Goal: Information Seeking & Learning: Learn about a topic

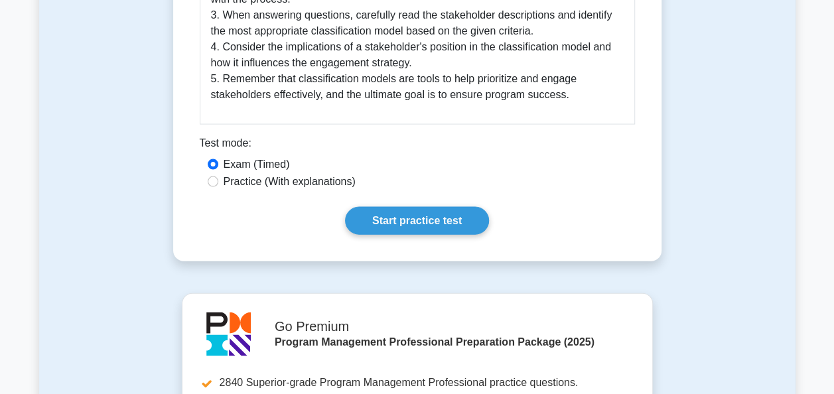
scroll to position [1337, 0]
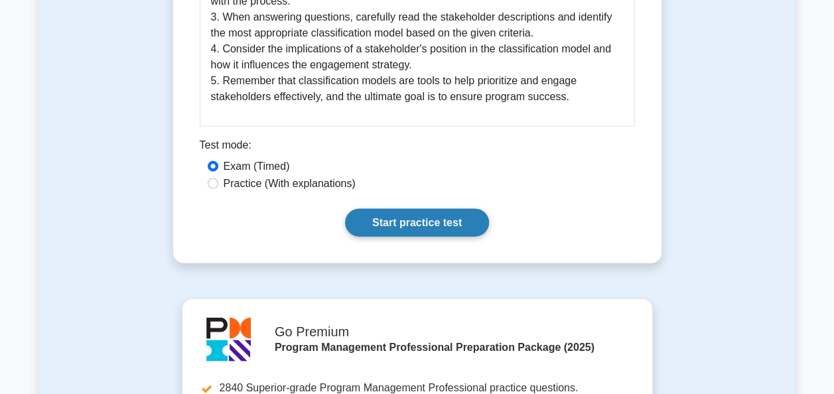
click at [431, 209] on link "Start practice test" at bounding box center [417, 223] width 144 height 28
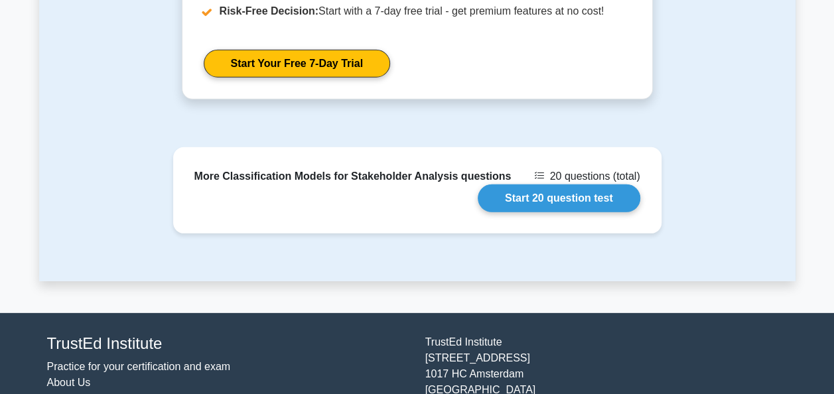
scroll to position [1845, 0]
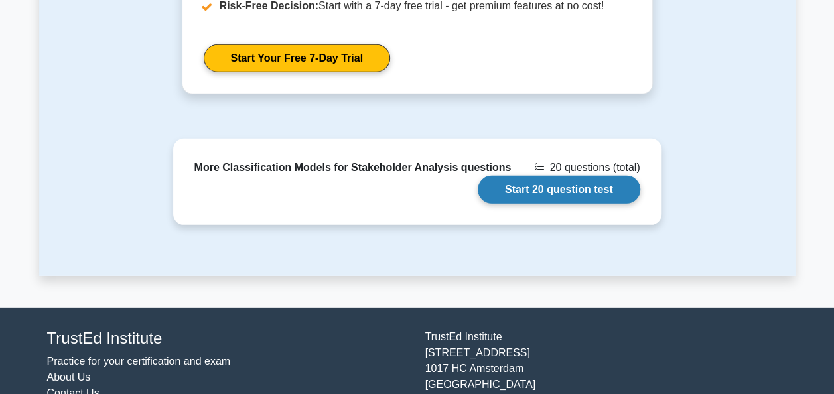
click at [578, 176] on link "Start 20 question test" at bounding box center [559, 190] width 163 height 28
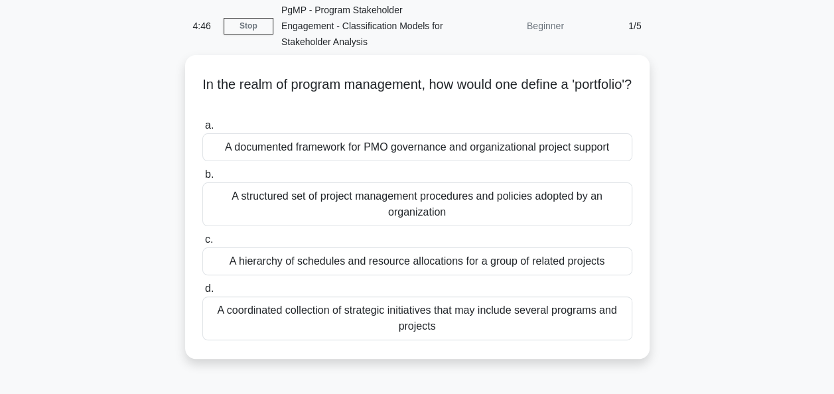
scroll to position [54, 0]
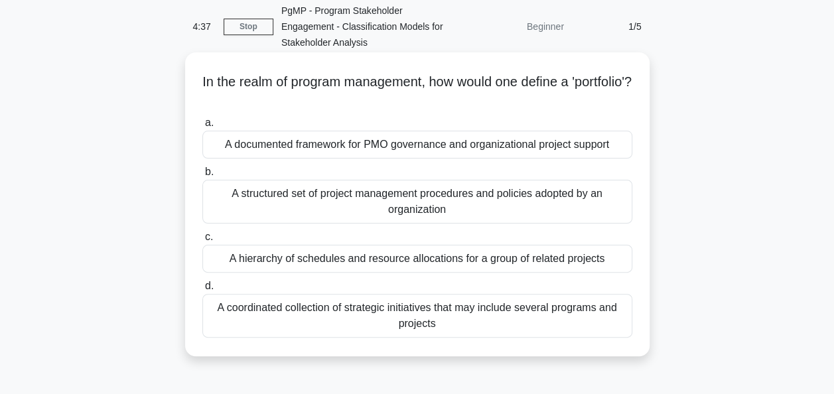
click at [454, 323] on div "A coordinated collection of strategic initiatives that may include several prog…" at bounding box center [417, 316] width 430 height 44
click at [202, 291] on input "d. A coordinated collection of strategic initiatives that may include several p…" at bounding box center [202, 286] width 0 height 9
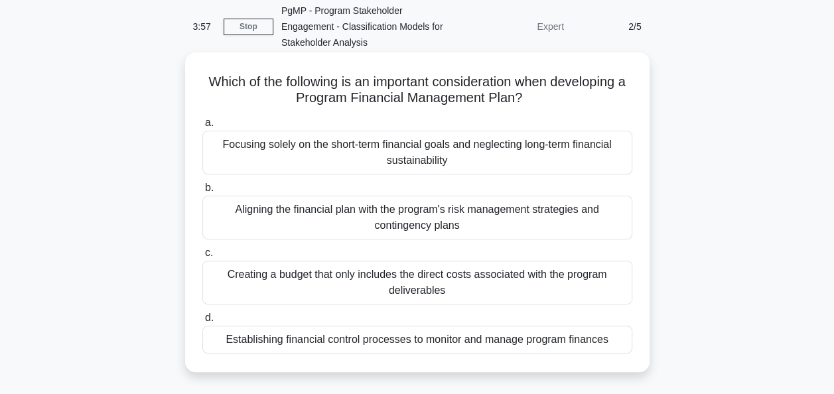
click at [520, 343] on div "Establishing financial control processes to monitor and manage program finances" at bounding box center [417, 340] width 430 height 28
click at [202, 323] on input "d. Establishing financial control processes to monitor and manage program finan…" at bounding box center [202, 318] width 0 height 9
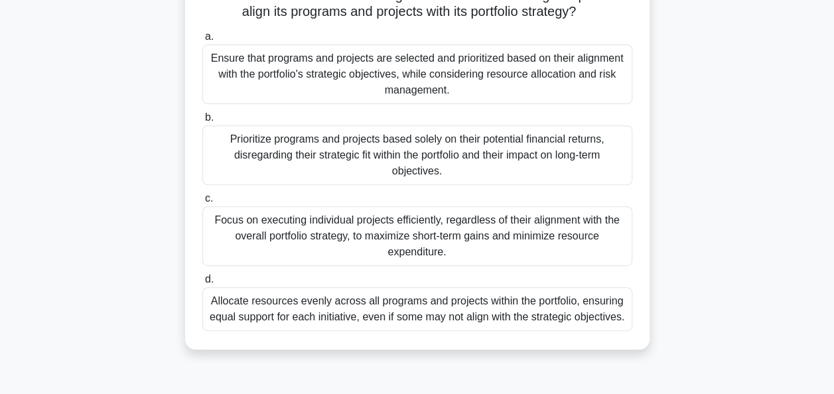
scroll to position [192, 0]
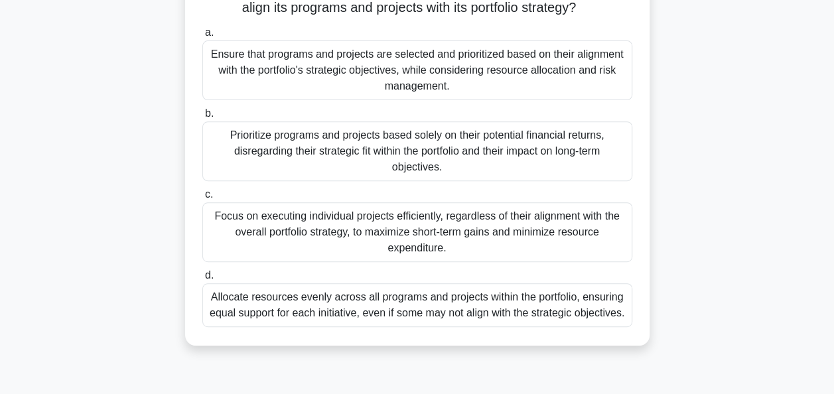
click at [389, 76] on div "Ensure that programs and projects are selected and prioritized based on their a…" at bounding box center [417, 70] width 430 height 60
click at [202, 37] on input "a. Ensure that programs and projects are selected and prioritized based on thei…" at bounding box center [202, 33] width 0 height 9
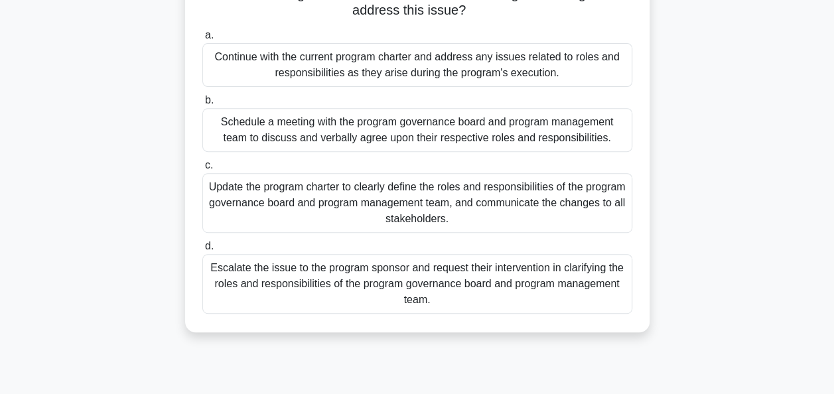
scroll to position [210, 0]
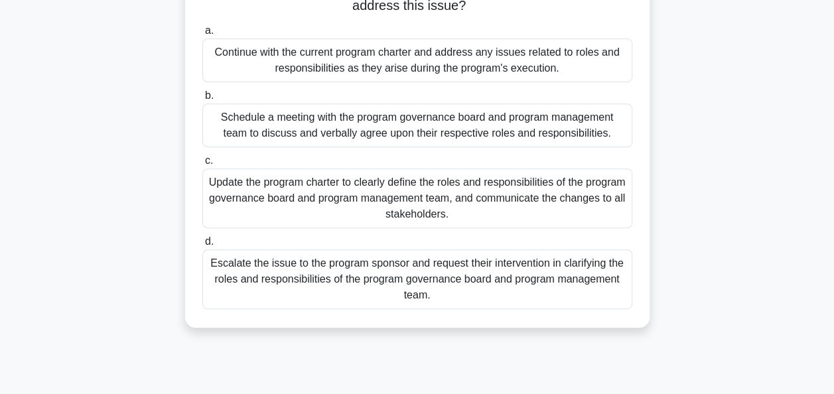
click at [374, 274] on div "Escalate the issue to the program sponsor and request their intervention in cla…" at bounding box center [417, 280] width 430 height 60
click at [202, 246] on input "d. Escalate the issue to the program sponsor and request their intervention in …" at bounding box center [202, 242] width 0 height 9
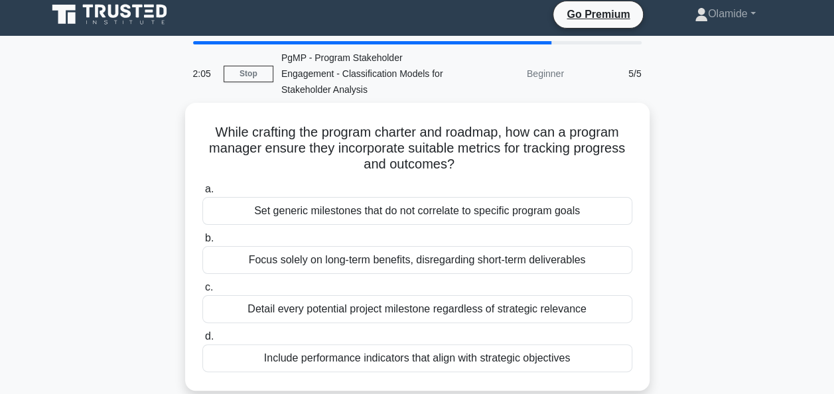
scroll to position [0, 0]
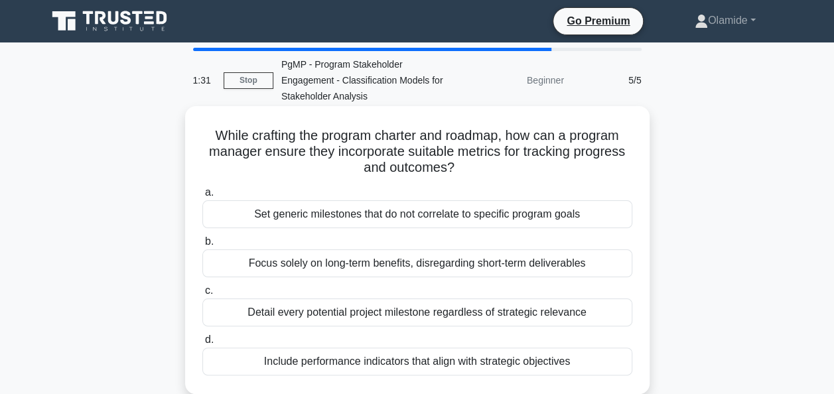
click at [471, 366] on div "Include performance indicators that align with strategic objectives" at bounding box center [417, 362] width 430 height 28
click at [202, 345] on input "d. Include performance indicators that align with strategic objectives" at bounding box center [202, 340] width 0 height 9
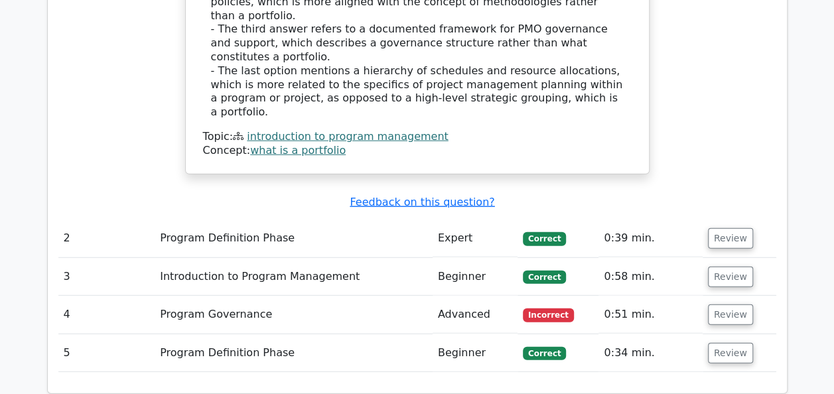
scroll to position [1590, 0]
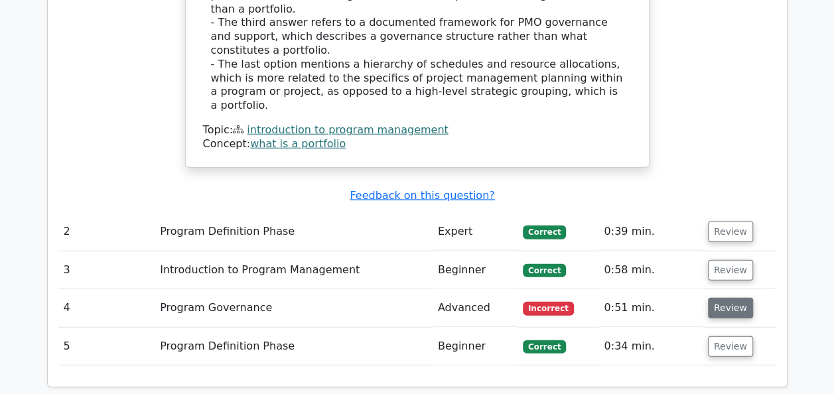
click at [726, 298] on button "Review" at bounding box center [730, 308] width 45 height 21
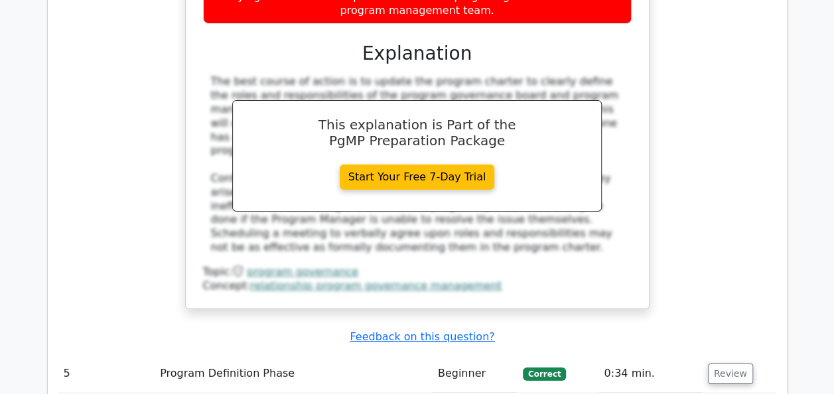
scroll to position [2302, 0]
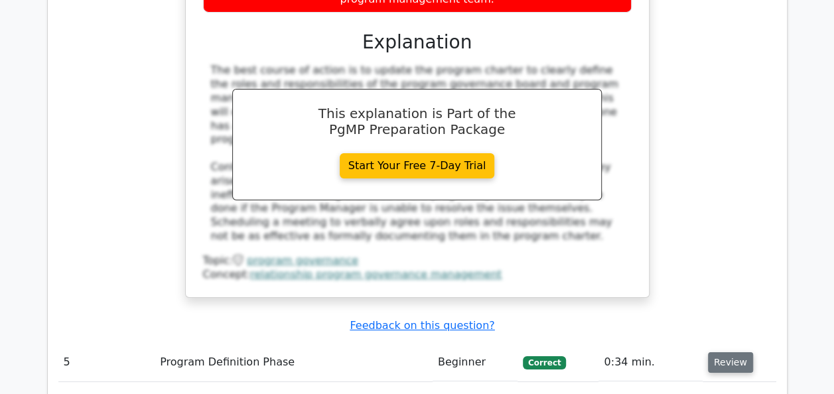
click at [719, 353] on button "Review" at bounding box center [730, 363] width 45 height 21
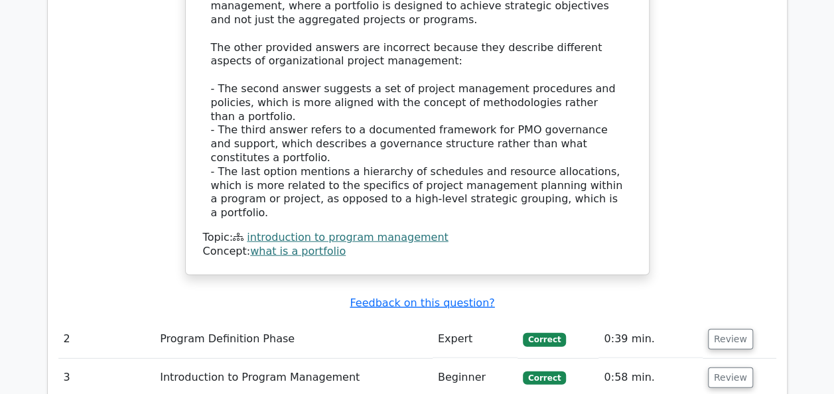
scroll to position [1495, 0]
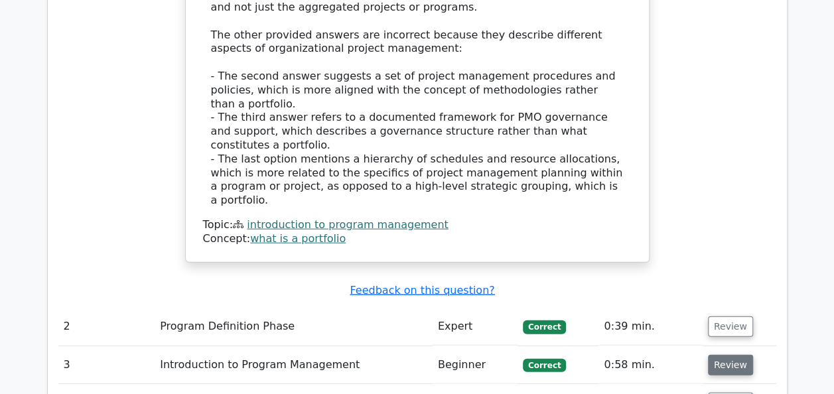
click at [733, 355] on button "Review" at bounding box center [730, 365] width 45 height 21
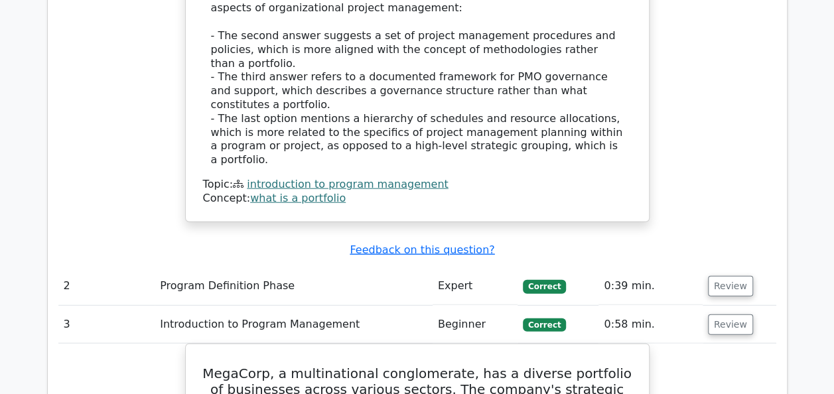
scroll to position [1549, 0]
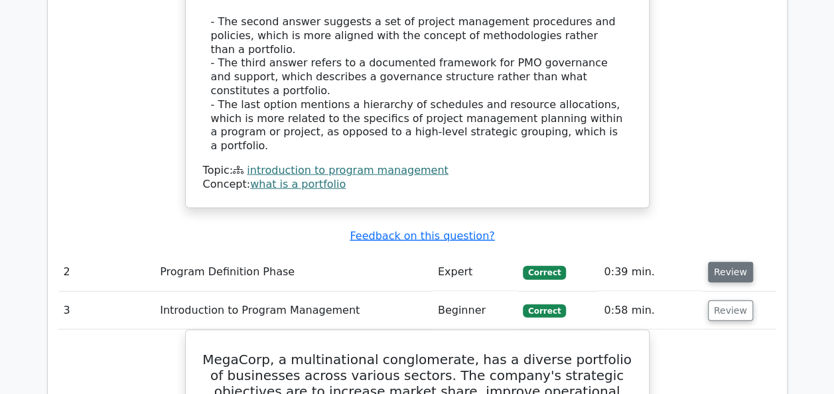
click at [724, 262] on button "Review" at bounding box center [730, 272] width 45 height 21
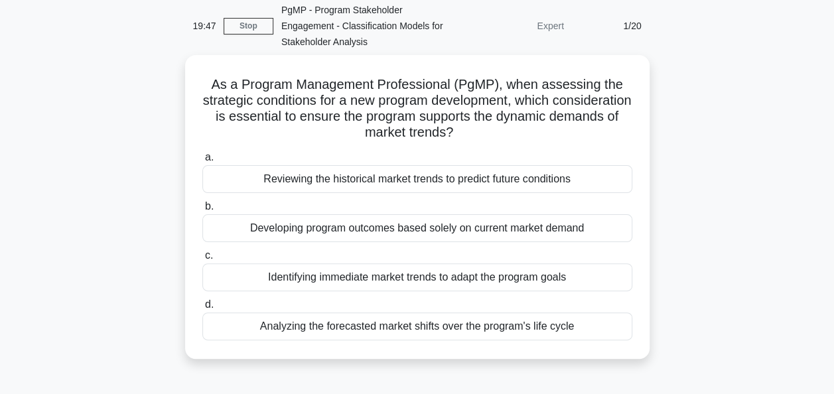
scroll to position [56, 0]
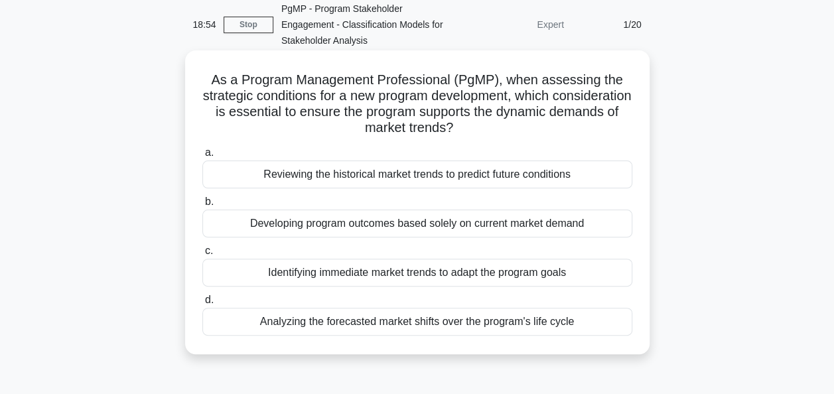
click at [534, 323] on div "Analyzing the forecasted market shifts over the program's life cycle" at bounding box center [417, 322] width 430 height 28
click at [202, 305] on input "d. Analyzing the forecasted market shifts over the program's life cycle" at bounding box center [202, 300] width 0 height 9
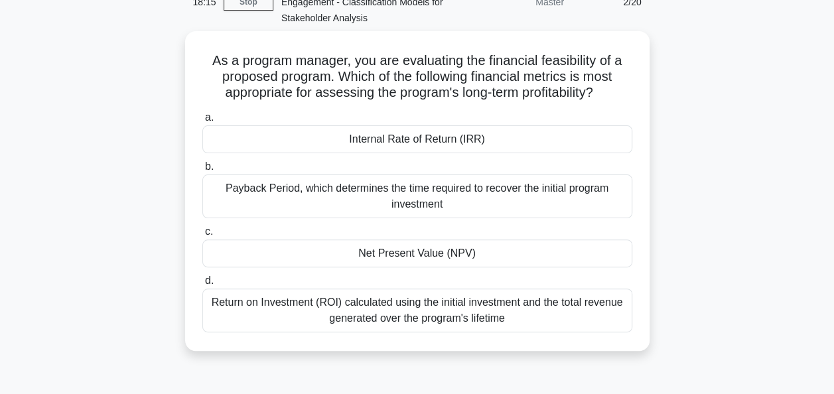
scroll to position [78, 0]
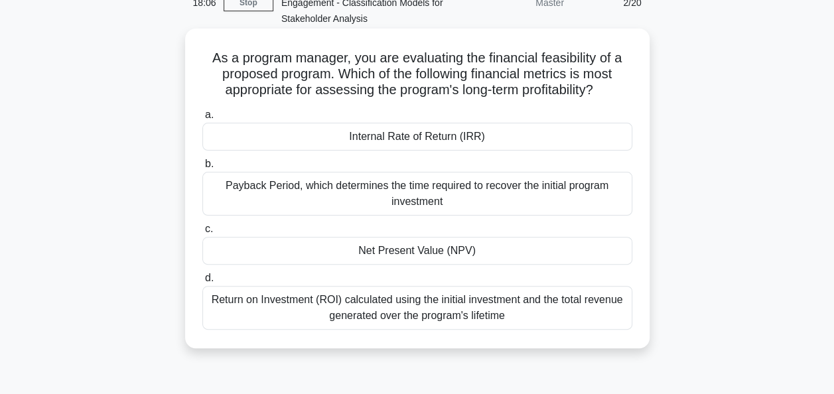
click at [490, 130] on div "Internal Rate of Return (IRR)" at bounding box center [417, 137] width 430 height 28
click at [202, 119] on input "a. Internal Rate of Return (IRR)" at bounding box center [202, 115] width 0 height 9
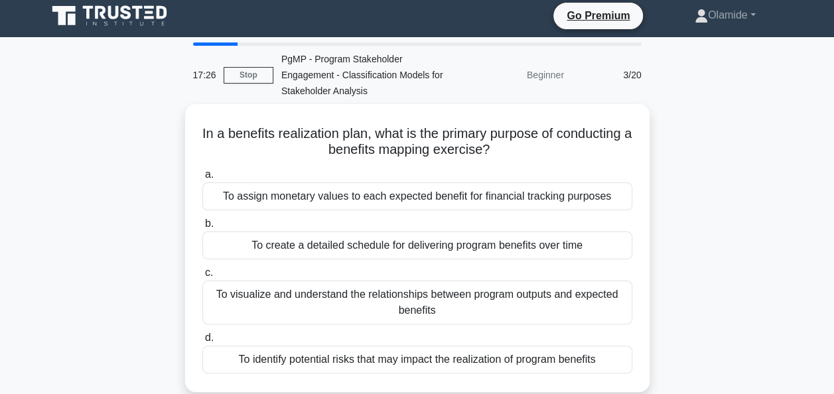
scroll to position [3, 0]
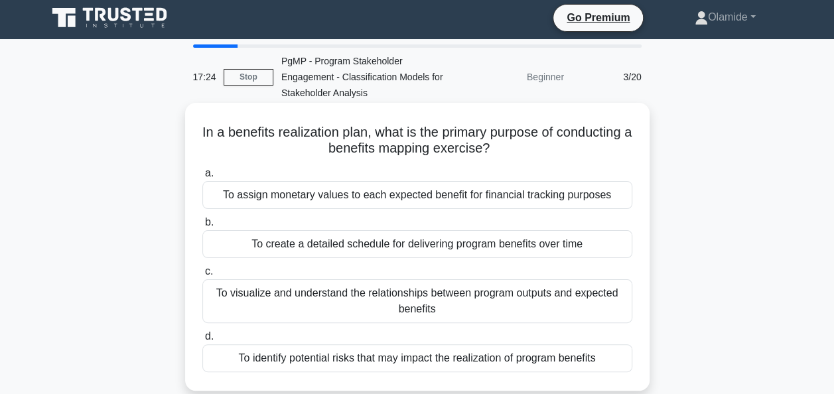
click at [577, 289] on div "To visualize and understand the relationships between program outputs and expec…" at bounding box center [417, 301] width 430 height 44
click at [202, 276] on input "c. To visualize and understand the relationships between program outputs and ex…" at bounding box center [202, 272] width 0 height 9
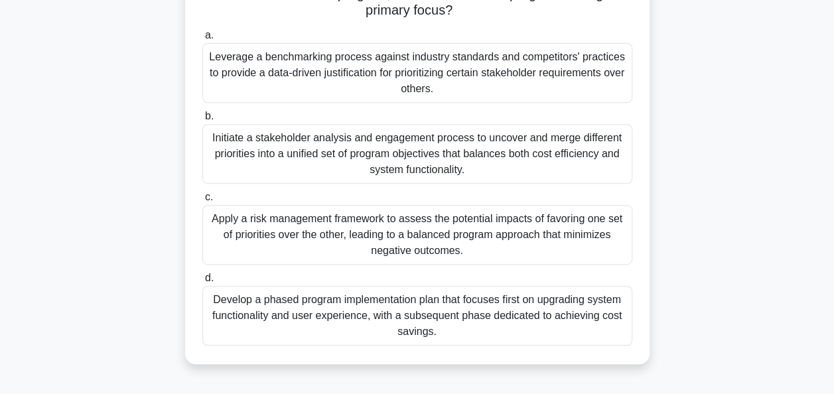
scroll to position [241, 0]
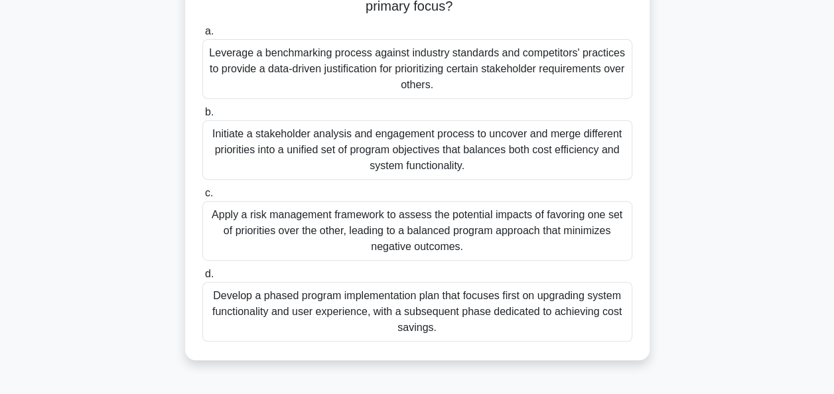
click at [391, 152] on div "Initiate a stakeholder analysis and engagement process to uncover and merge dif…" at bounding box center [417, 150] width 430 height 60
click at [202, 117] on input "b. Initiate a stakeholder analysis and engagement process to uncover and merge …" at bounding box center [202, 112] width 0 height 9
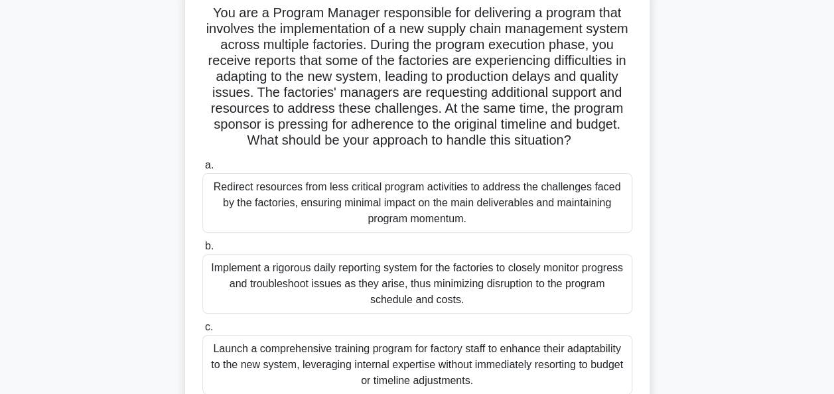
scroll to position [133, 0]
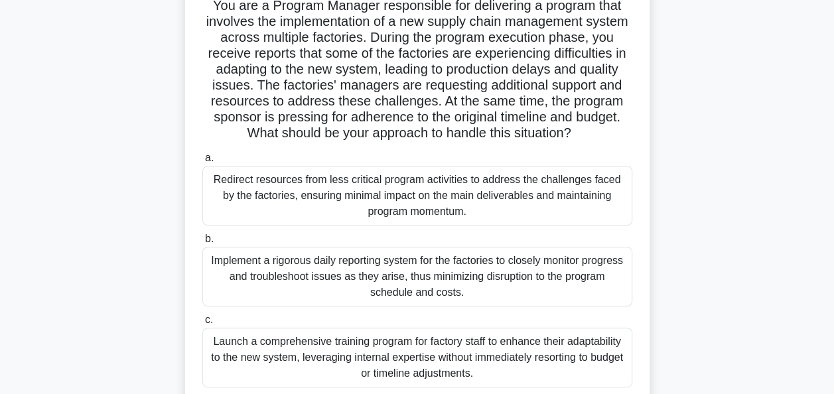
click at [830, 197] on main "15:43 Stop PgMP - Program Stakeholder Engagement - Classification Models for St…" at bounding box center [417, 246] width 834 height 674
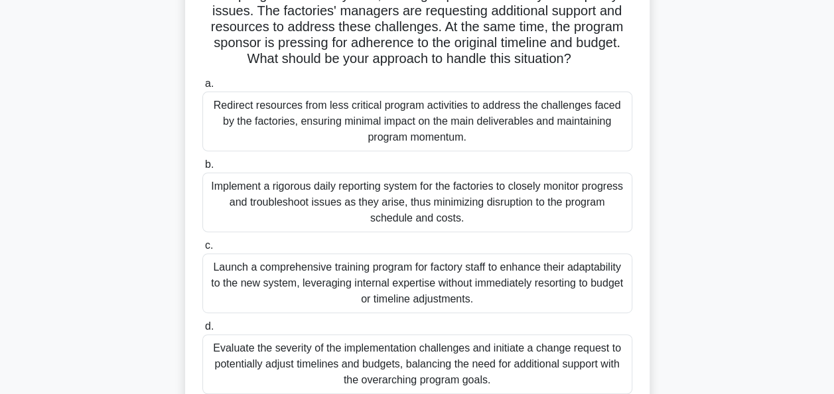
scroll to position [210, 0]
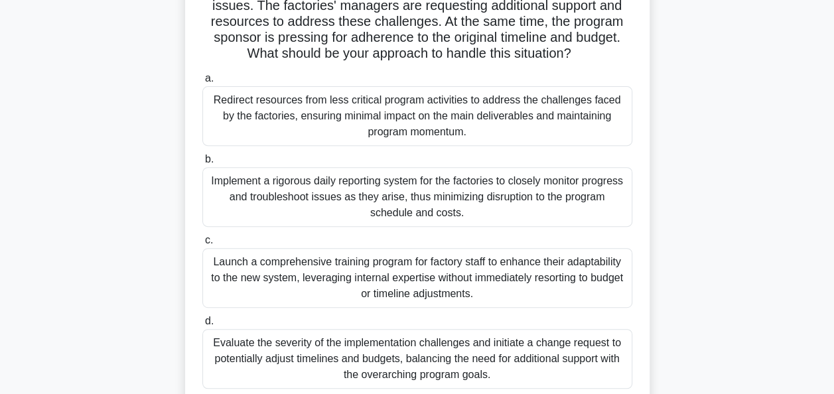
click at [542, 354] on div "Evaluate the severity of the implementation challenges and initiate a change re…" at bounding box center [417, 359] width 430 height 60
click at [202, 326] on input "d. Evaluate the severity of the implementation challenges and initiate a change…" at bounding box center [202, 321] width 0 height 9
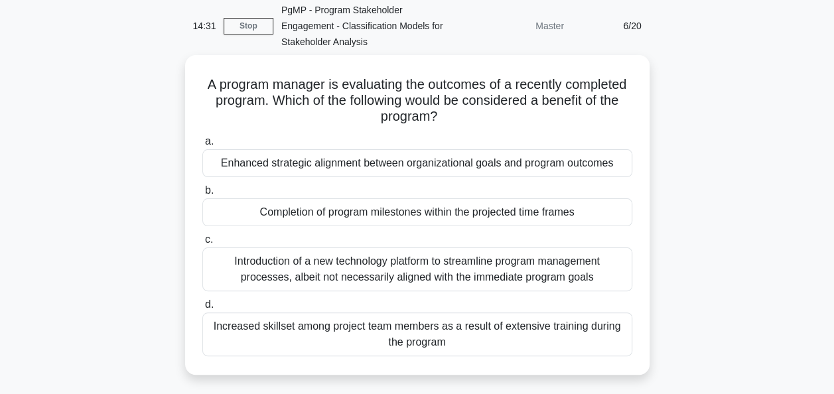
scroll to position [59, 0]
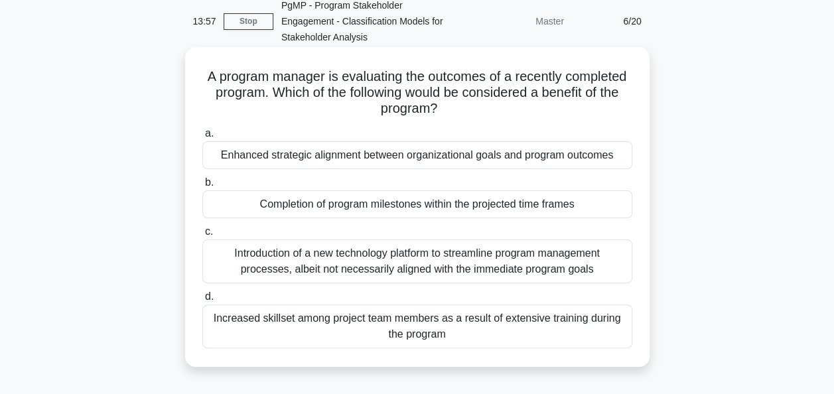
click at [441, 335] on div "Increased skillset among project team members as a result of extensive training…" at bounding box center [417, 327] width 430 height 44
click at [202, 301] on input "d. Increased skillset among project team members as a result of extensive train…" at bounding box center [202, 297] width 0 height 9
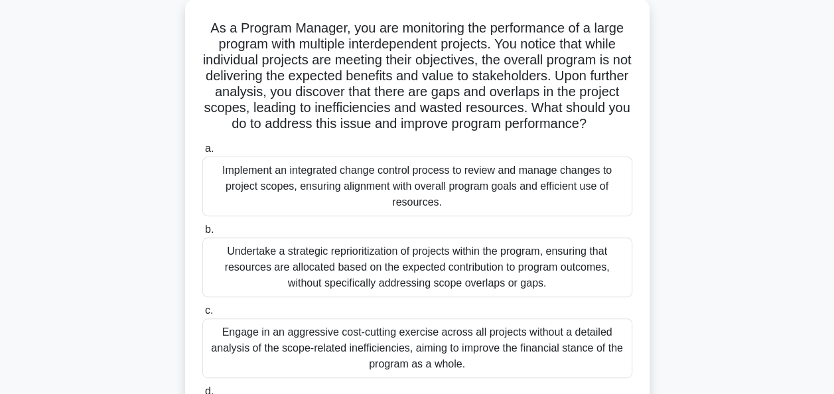
scroll to position [48, 0]
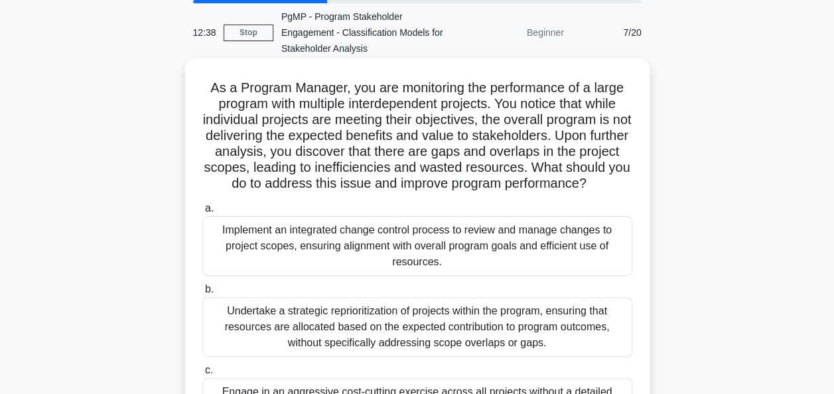
click at [443, 272] on div "Implement an integrated change control process to review and manage changes to …" at bounding box center [417, 246] width 430 height 60
click at [202, 213] on input "a. Implement an integrated change control process to review and manage changes …" at bounding box center [202, 208] width 0 height 9
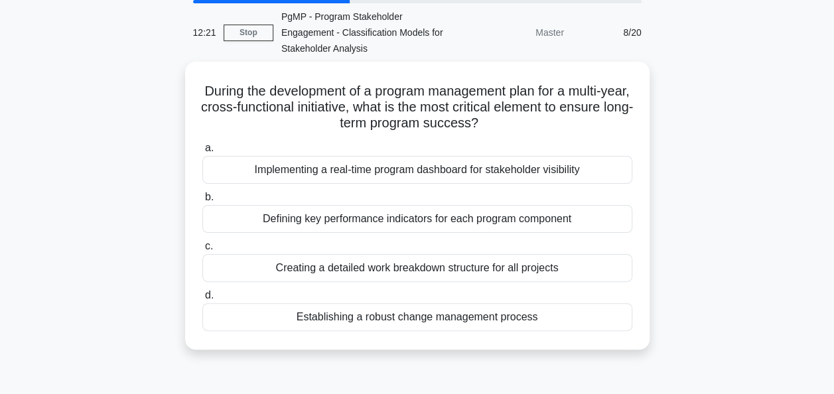
scroll to position [50, 0]
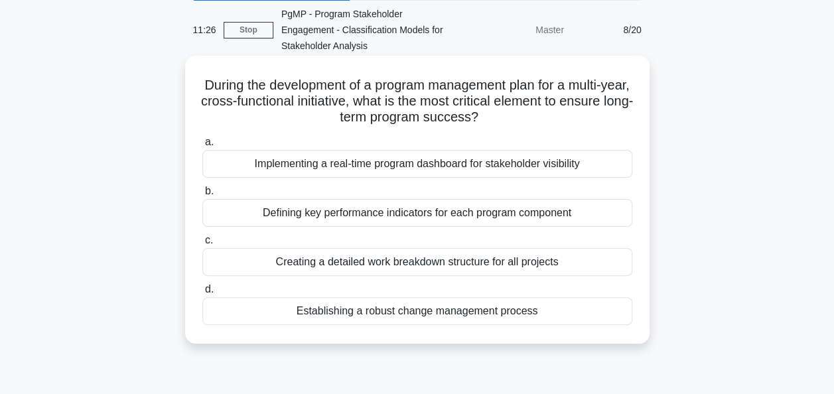
click at [608, 216] on div "Defining key performance indicators for each program component" at bounding box center [417, 213] width 430 height 28
click at [202, 196] on input "b. Defining key performance indicators for each program component" at bounding box center [202, 191] width 0 height 9
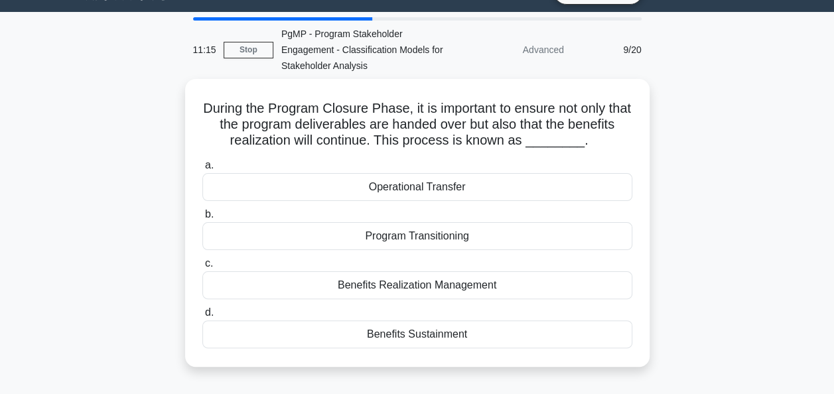
scroll to position [29, 0]
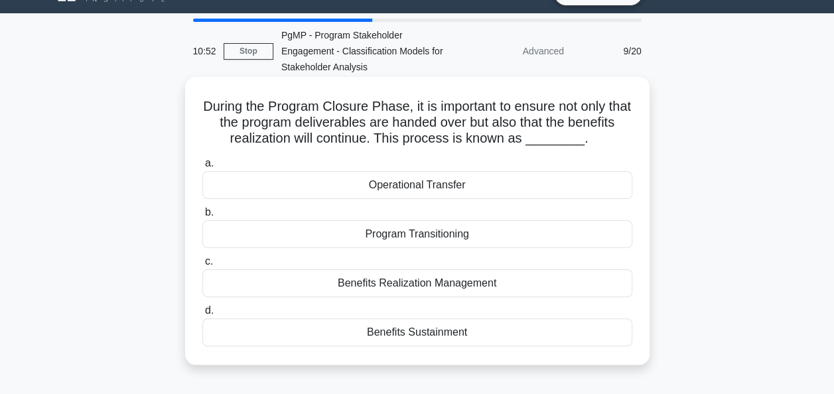
click at [539, 242] on div "Program Transitioning" at bounding box center [417, 234] width 430 height 28
click at [202, 217] on input "b. Program Transitioning" at bounding box center [202, 212] width 0 height 9
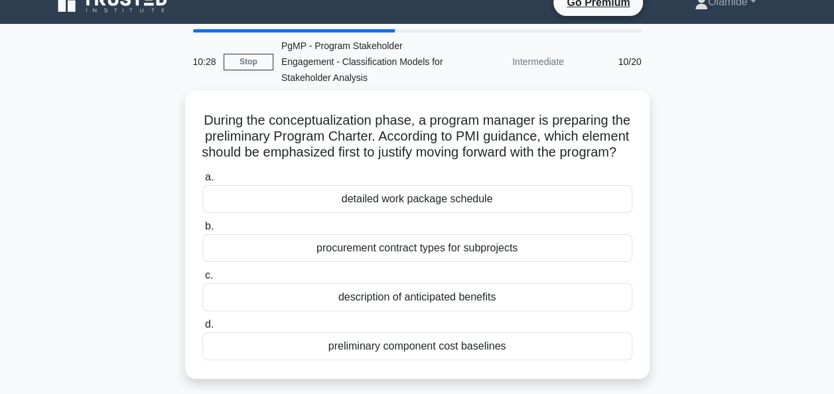
scroll to position [17, 0]
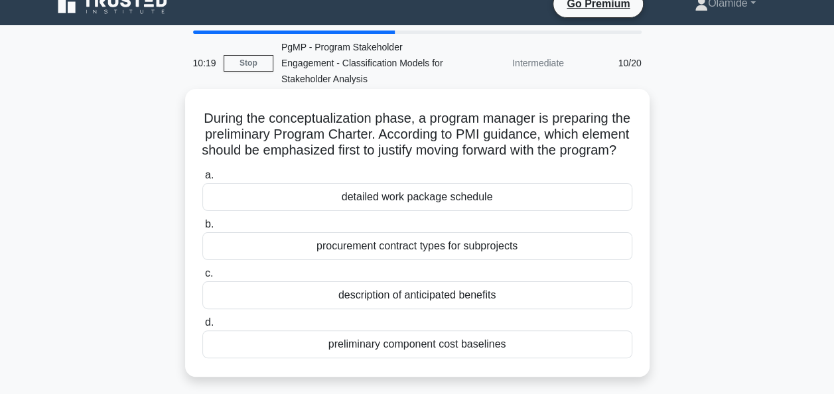
click at [370, 309] on div "description of anticipated benefits" at bounding box center [417, 295] width 430 height 28
click at [202, 278] on input "c. description of anticipated benefits" at bounding box center [202, 274] width 0 height 9
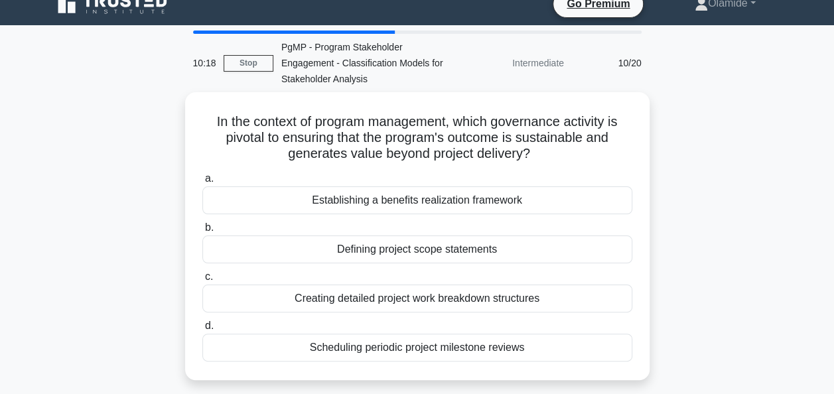
scroll to position [0, 0]
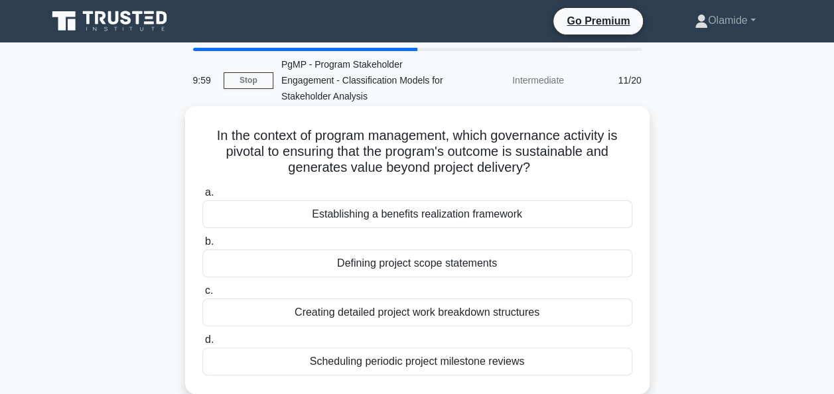
click at [443, 226] on div "Establishing a benefits realization framework" at bounding box center [417, 214] width 430 height 28
click at [202, 197] on input "a. Establishing a benefits realization framework" at bounding box center [202, 193] width 0 height 9
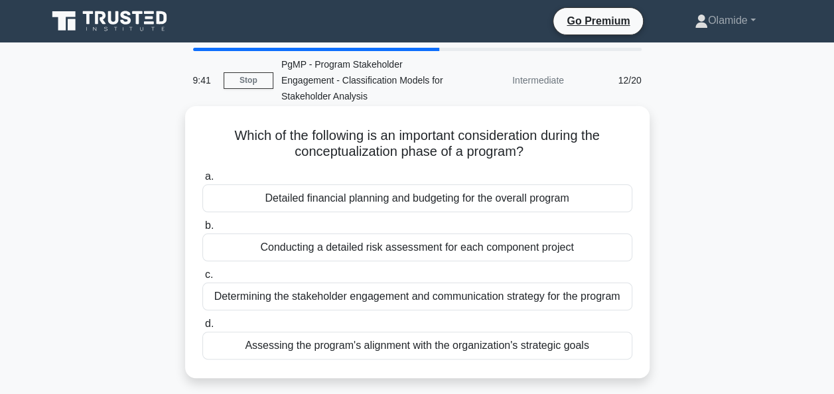
click at [507, 352] on div "Assessing the program's alignment with the organization's strategic goals" at bounding box center [417, 346] width 430 height 28
click at [202, 329] on input "d. Assessing the program's alignment with the organization's strategic goals" at bounding box center [202, 324] width 0 height 9
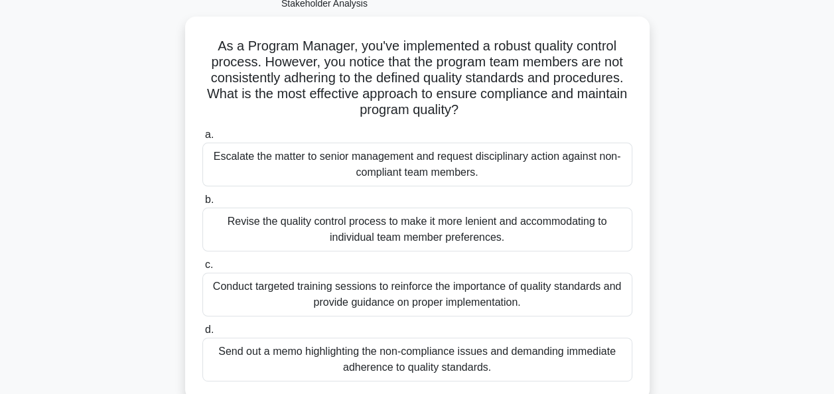
scroll to position [86, 0]
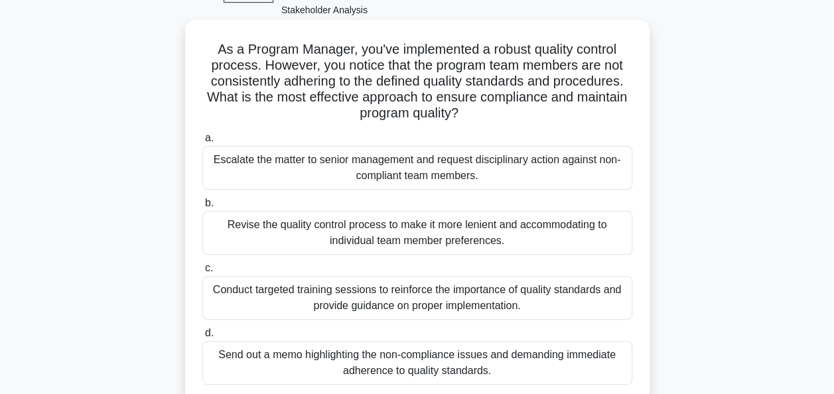
click at [449, 307] on div "Conduct targeted training sessions to reinforce the importance of quality stand…" at bounding box center [417, 298] width 430 height 44
click at [202, 273] on input "c. Conduct targeted training sessions to reinforce the importance of quality st…" at bounding box center [202, 268] width 0 height 9
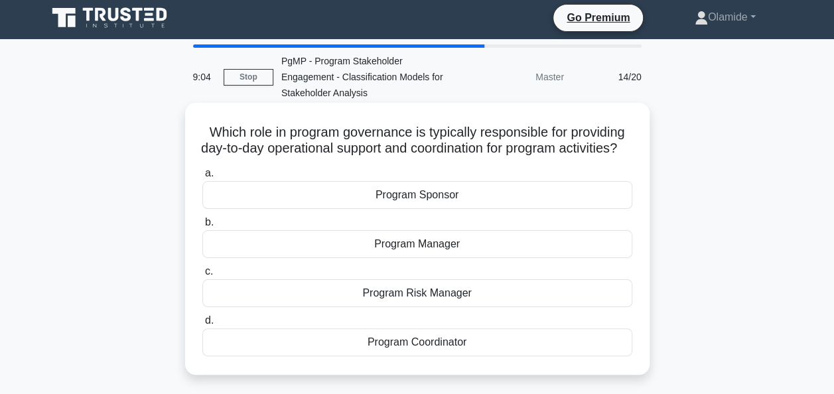
scroll to position [0, 0]
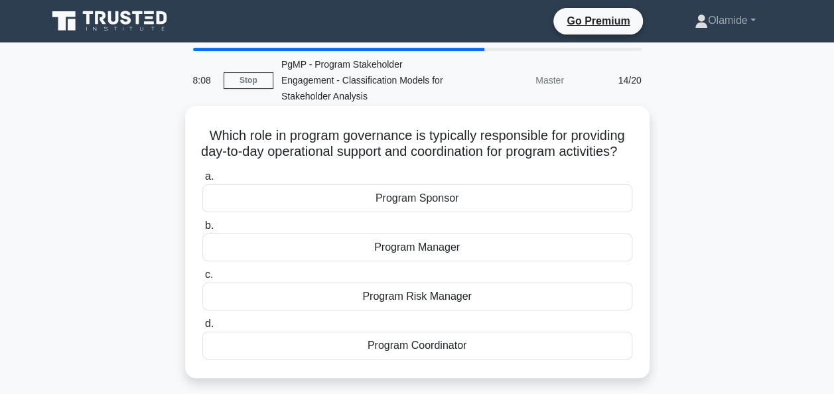
click at [478, 360] on div "Program Coordinator" at bounding box center [417, 346] width 430 height 28
click at [202, 329] on input "d. Program Coordinator" at bounding box center [202, 324] width 0 height 9
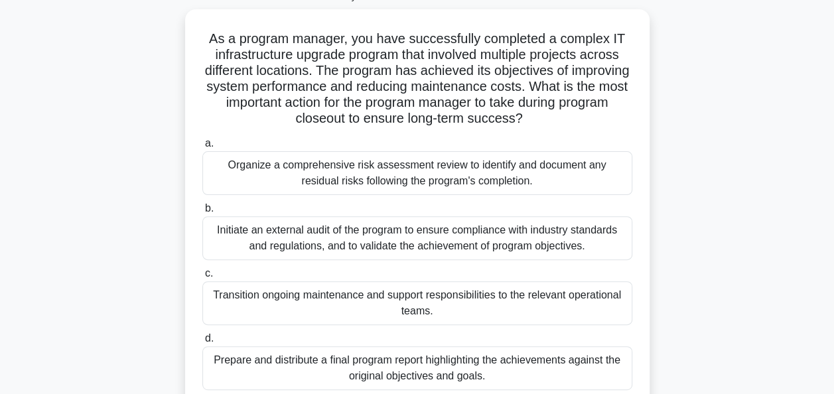
scroll to position [102, 0]
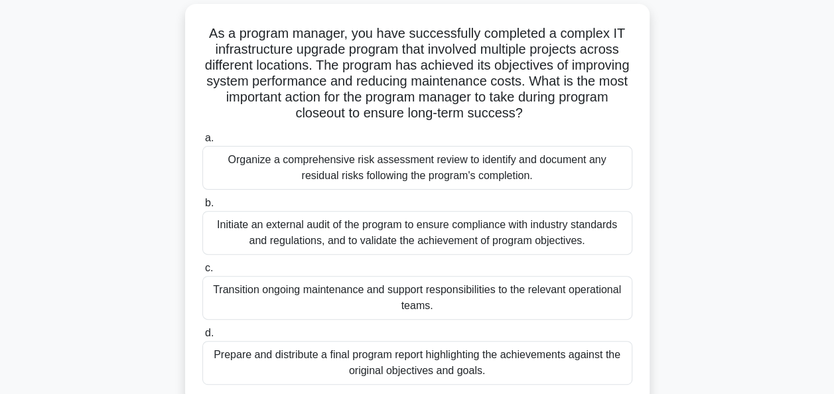
click at [409, 293] on div "Transition ongoing maintenance and support responsibilities to the relevant ope…" at bounding box center [417, 298] width 430 height 44
click at [202, 273] on input "c. Transition ongoing maintenance and support responsibilities to the relevant …" at bounding box center [202, 268] width 0 height 9
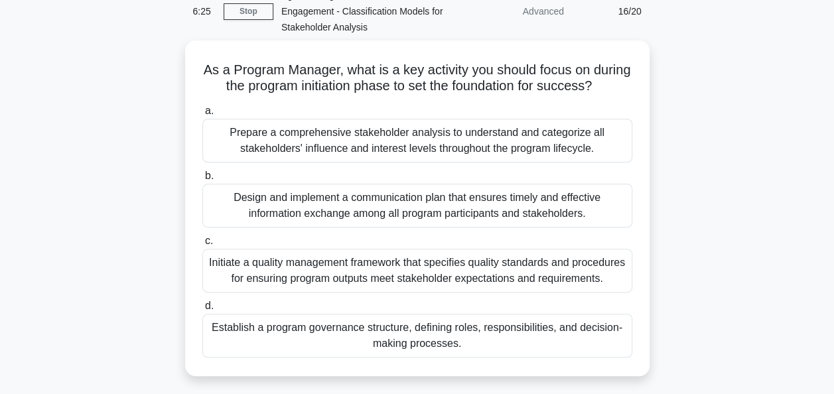
scroll to position [70, 0]
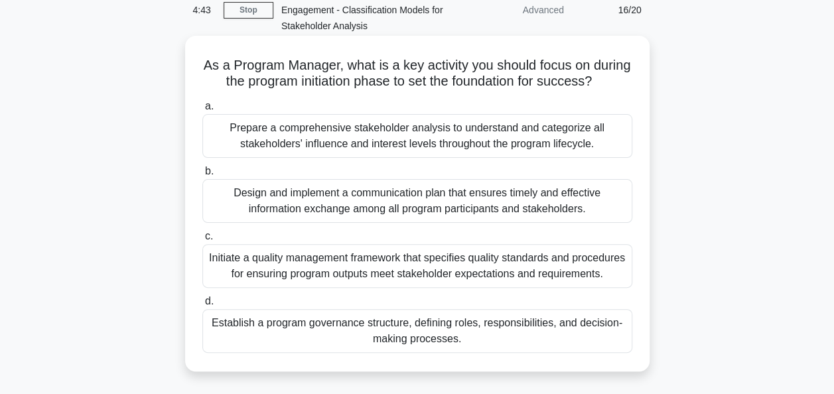
click at [412, 348] on div "Establish a program governance structure, defining roles, responsibilities, and…" at bounding box center [417, 331] width 430 height 44
click at [202, 306] on input "d. Establish a program governance structure, defining roles, responsibilities, …" at bounding box center [202, 301] width 0 height 9
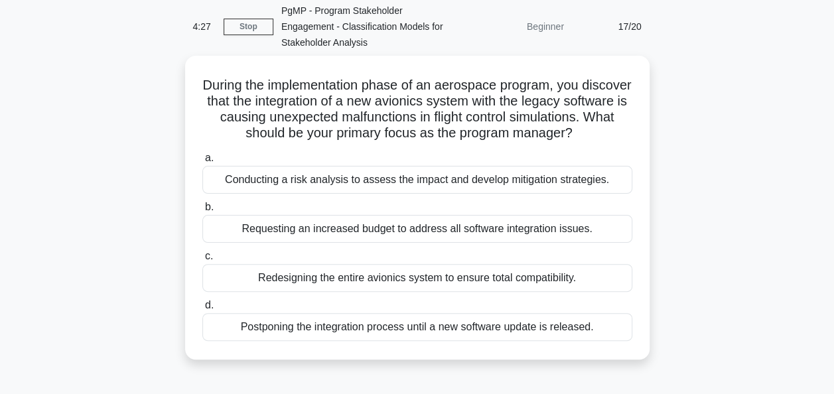
scroll to position [56, 0]
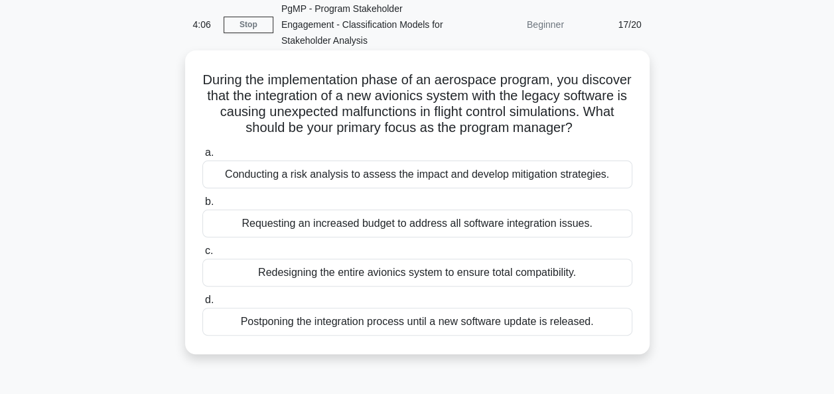
click at [550, 189] on div "Conducting a risk analysis to assess the impact and develop mitigation strategi…" at bounding box center [417, 175] width 430 height 28
click at [202, 157] on input "a. Conducting a risk analysis to assess the impact and develop mitigation strat…" at bounding box center [202, 153] width 0 height 9
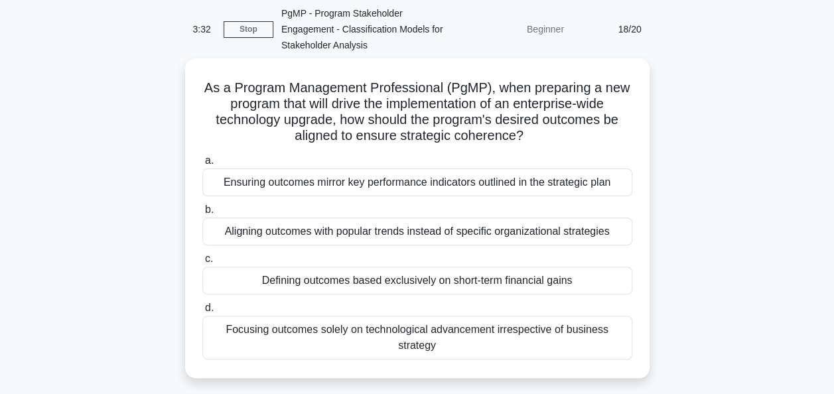
scroll to position [54, 0]
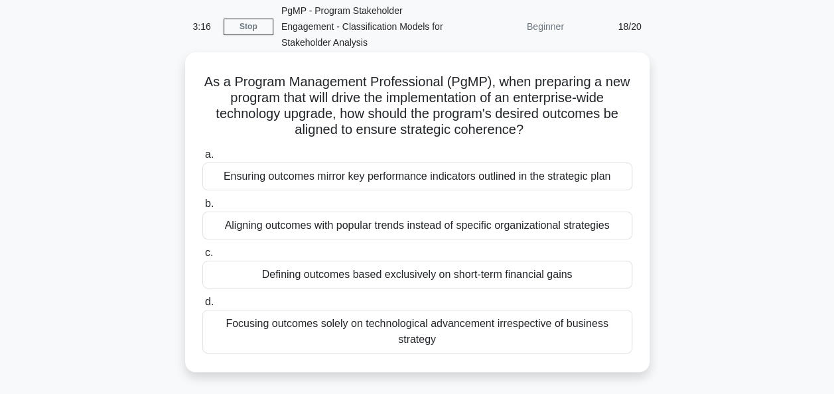
click at [589, 189] on div "Ensuring outcomes mirror key performance indicators outlined in the strategic p…" at bounding box center [417, 177] width 430 height 28
click at [202, 159] on input "a. Ensuring outcomes mirror key performance indicators outlined in the strategi…" at bounding box center [202, 155] width 0 height 9
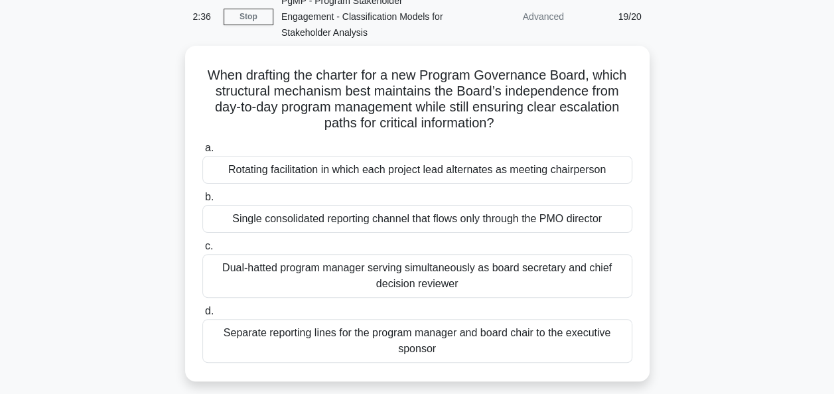
scroll to position [64, 0]
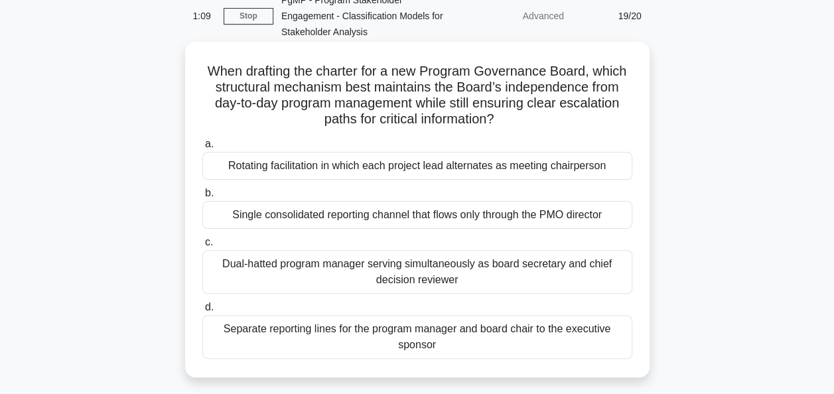
click at [449, 342] on div "Separate reporting lines for the program manager and board chair to the executi…" at bounding box center [417, 337] width 430 height 44
click at [202, 312] on input "d. Separate reporting lines for the program manager and board chair to the exec…" at bounding box center [202, 307] width 0 height 9
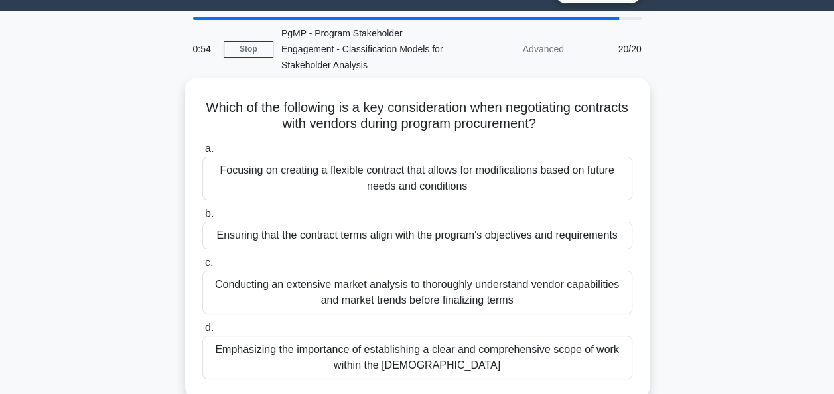
scroll to position [33, 0]
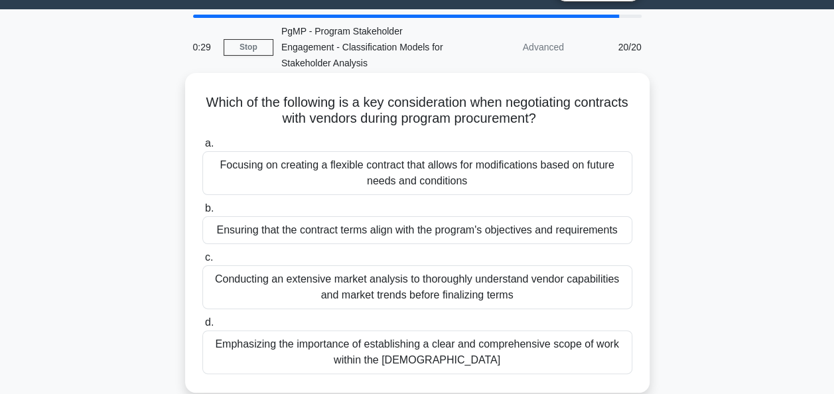
click at [498, 232] on div "Ensuring that the contract terms align with the program's objectives and requir…" at bounding box center [417, 230] width 430 height 28
click at [202, 213] on input "b. Ensuring that the contract terms align with the program's objectives and req…" at bounding box center [202, 208] width 0 height 9
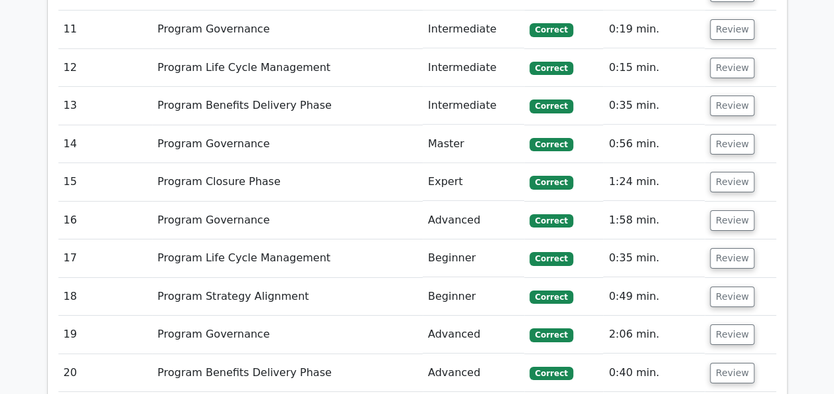
scroll to position [2195, 0]
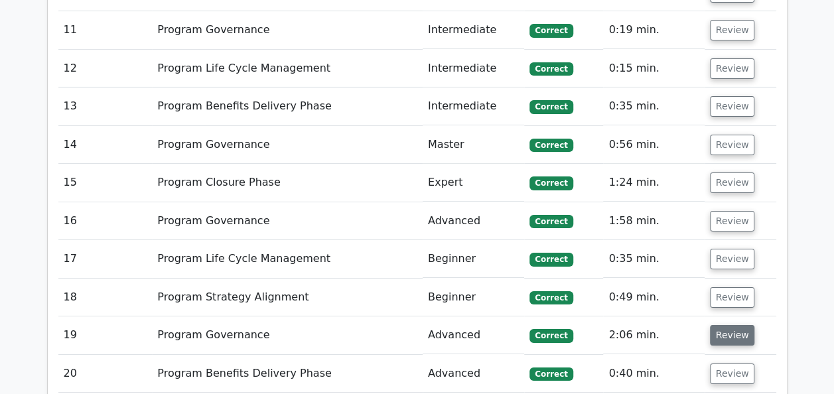
click at [724, 325] on button "Review" at bounding box center [732, 335] width 45 height 21
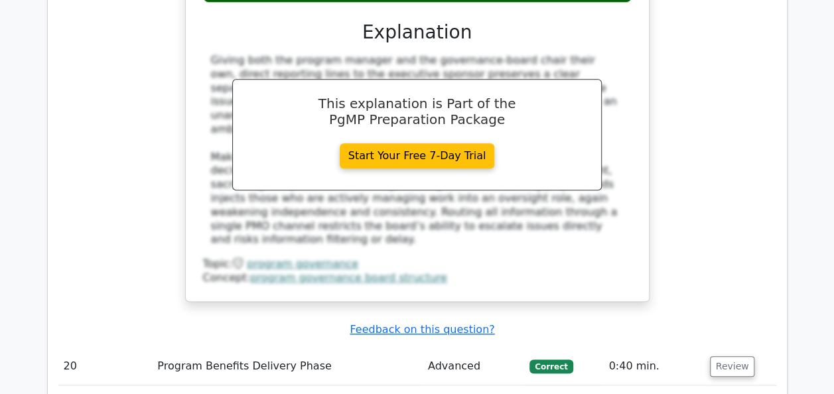
scroll to position [2883, 0]
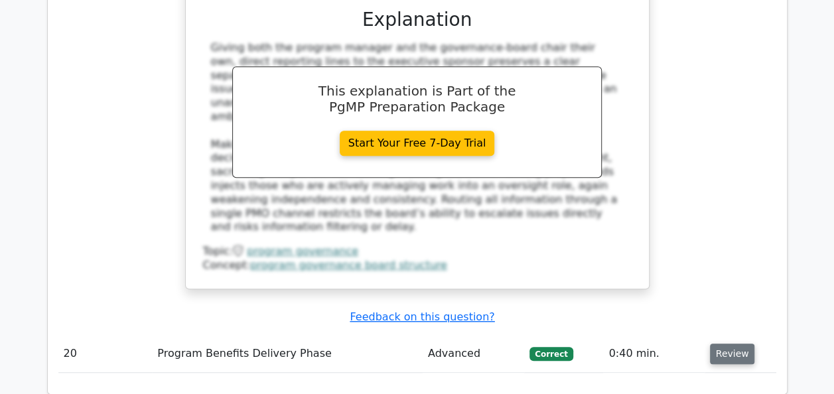
click at [738, 344] on button "Review" at bounding box center [732, 354] width 45 height 21
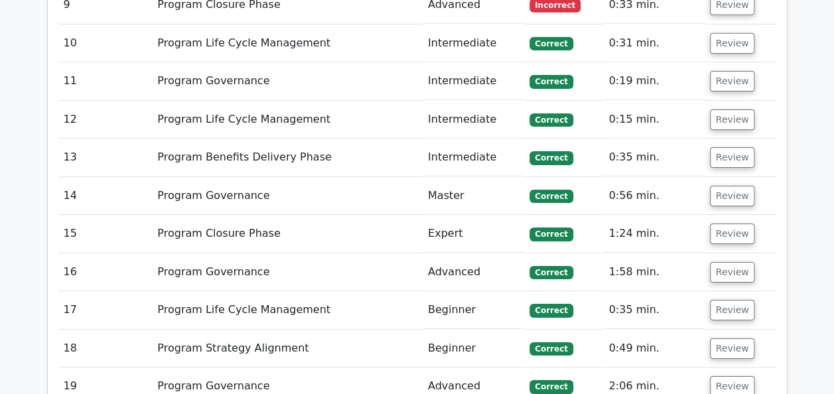
scroll to position [2142, 0]
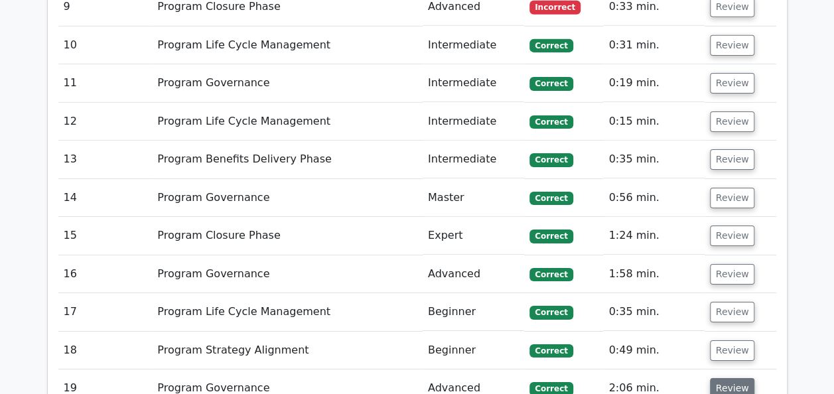
click at [738, 378] on button "Review" at bounding box center [732, 388] width 45 height 21
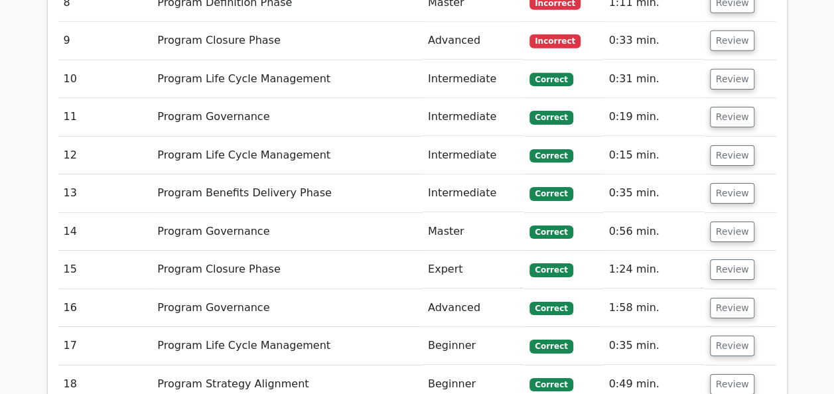
scroll to position [2128, 0]
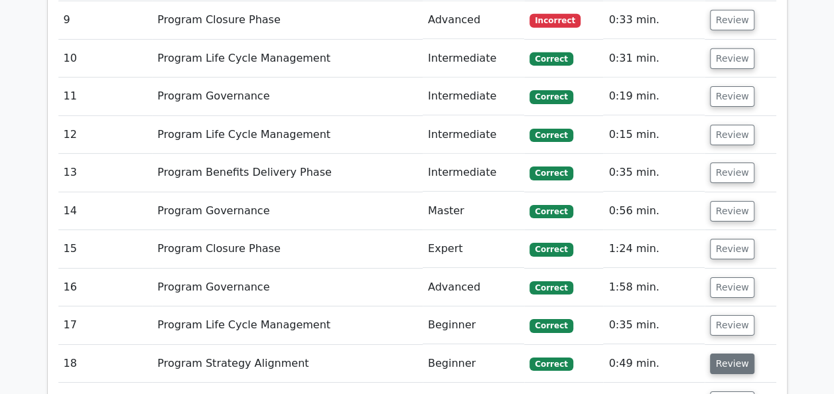
click at [741, 354] on button "Review" at bounding box center [732, 364] width 45 height 21
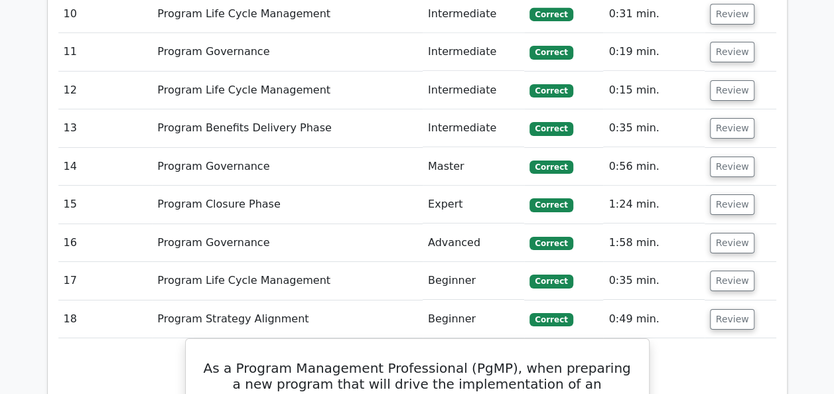
scroll to position [2160, 0]
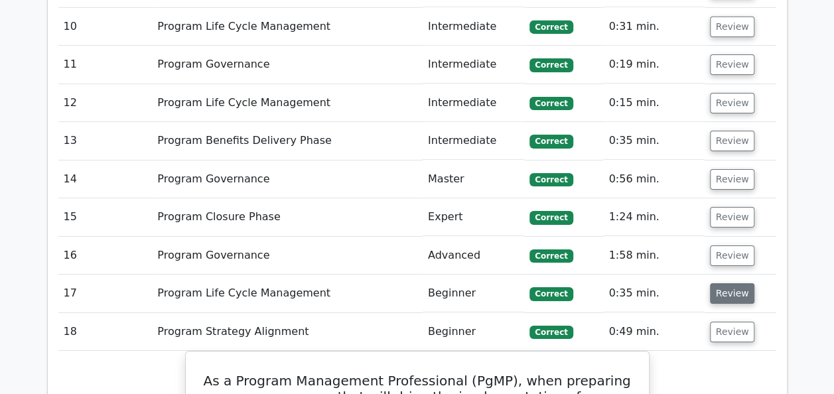
click at [735, 283] on button "Review" at bounding box center [732, 293] width 45 height 21
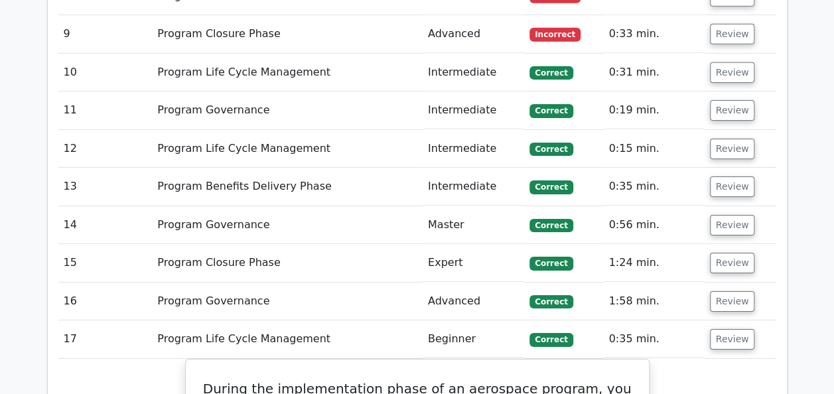
scroll to position [2100, 0]
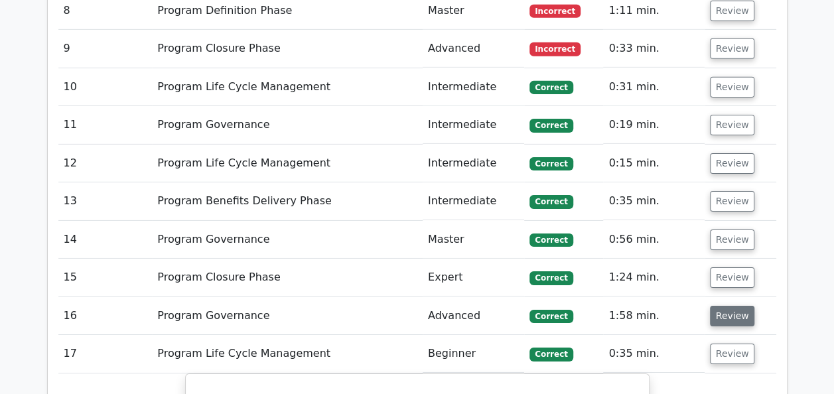
click at [734, 306] on button "Review" at bounding box center [732, 316] width 45 height 21
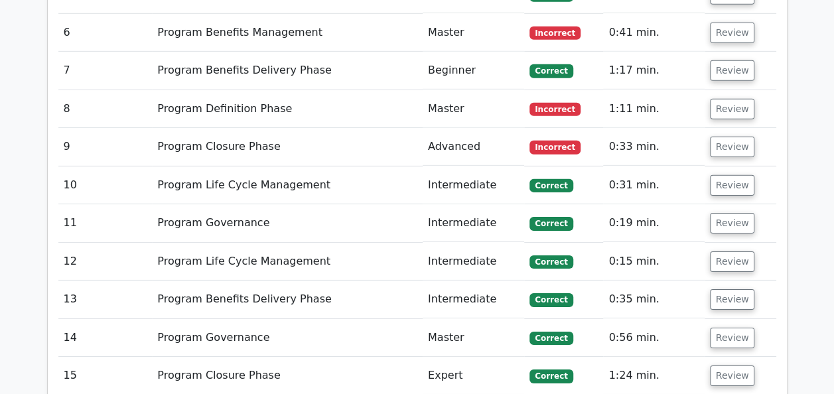
scroll to position [1998, 0]
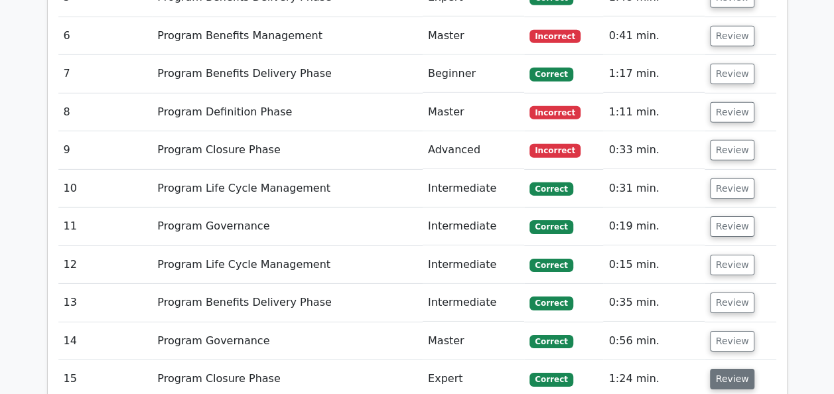
click at [733, 369] on button "Review" at bounding box center [732, 379] width 45 height 21
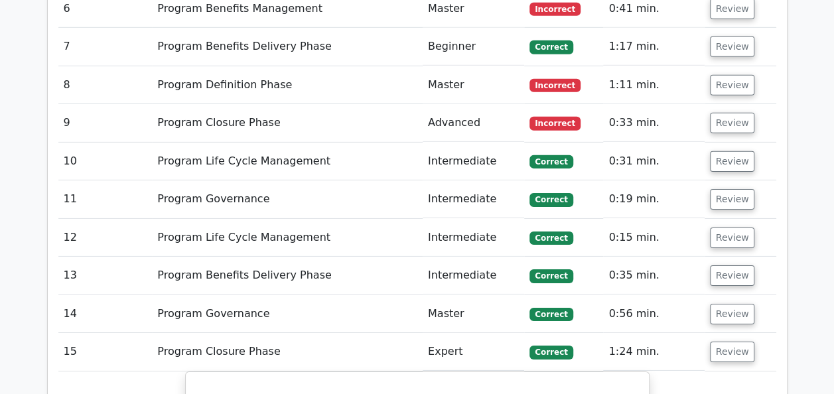
scroll to position [2005, 0]
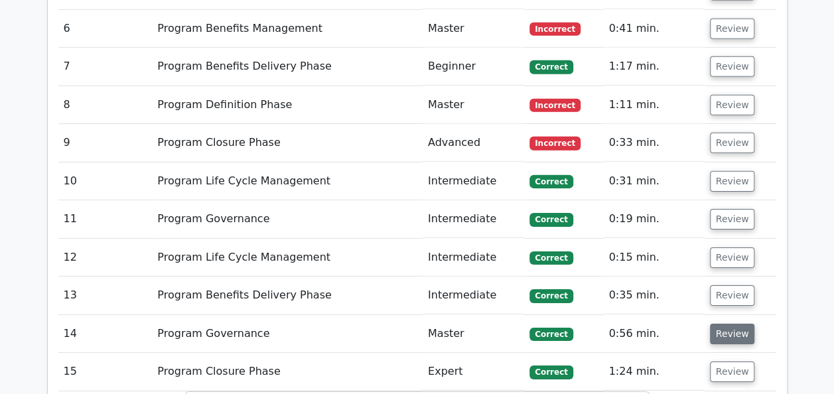
click at [734, 324] on button "Review" at bounding box center [732, 334] width 45 height 21
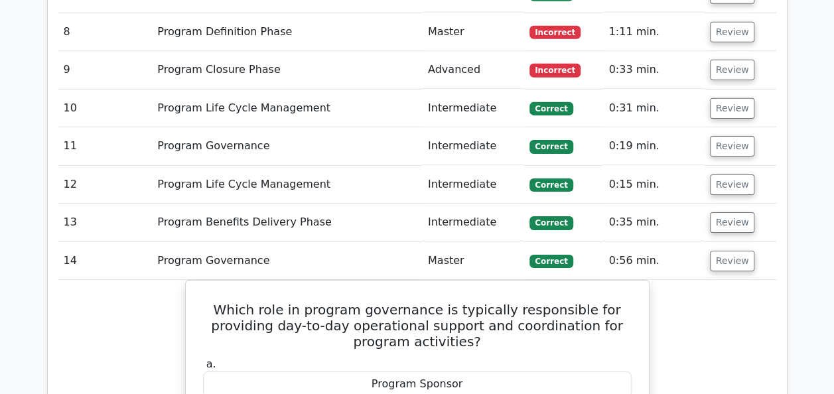
scroll to position [2073, 0]
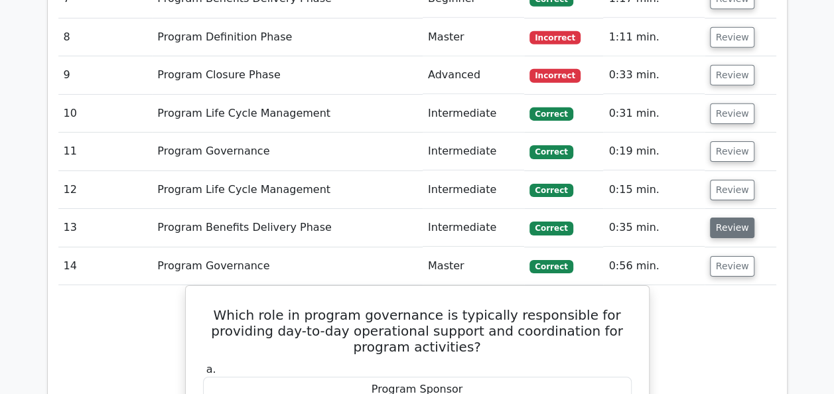
click at [727, 218] on button "Review" at bounding box center [732, 228] width 45 height 21
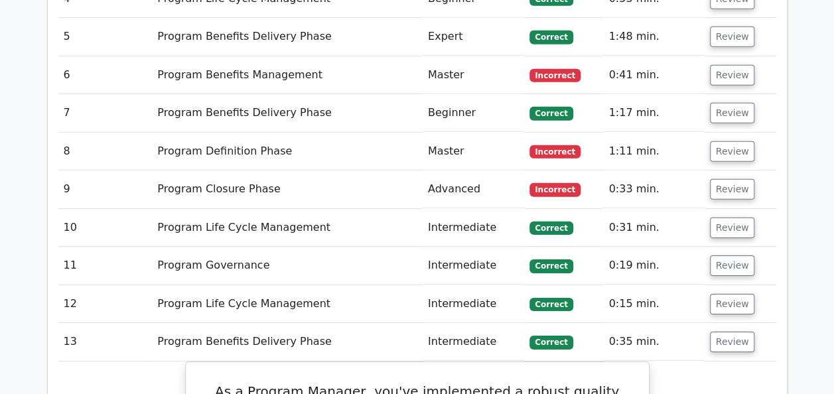
scroll to position [1953, 0]
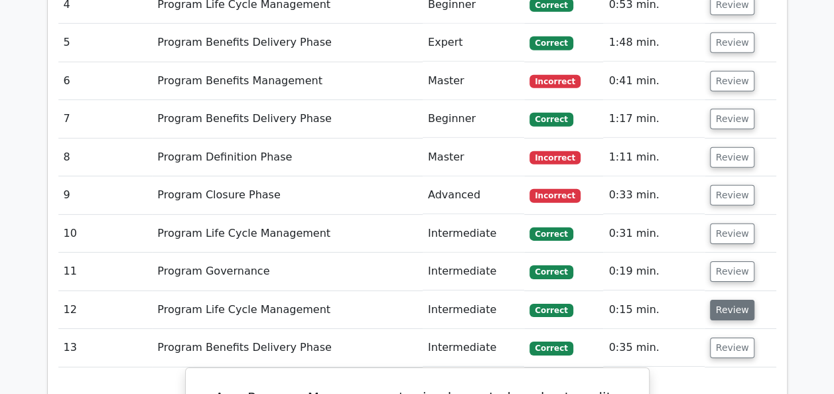
click at [732, 300] on button "Review" at bounding box center [732, 310] width 45 height 21
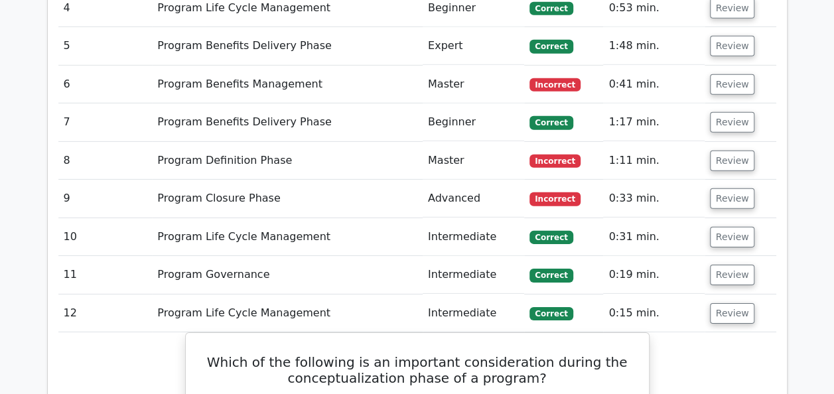
scroll to position [1934, 0]
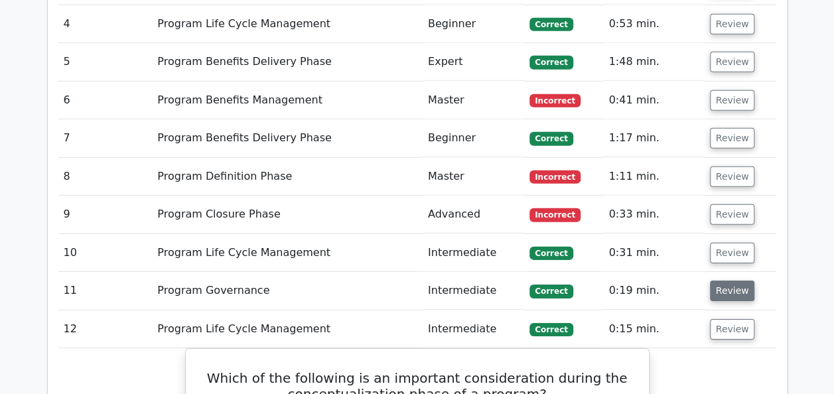
click at [730, 281] on button "Review" at bounding box center [732, 291] width 45 height 21
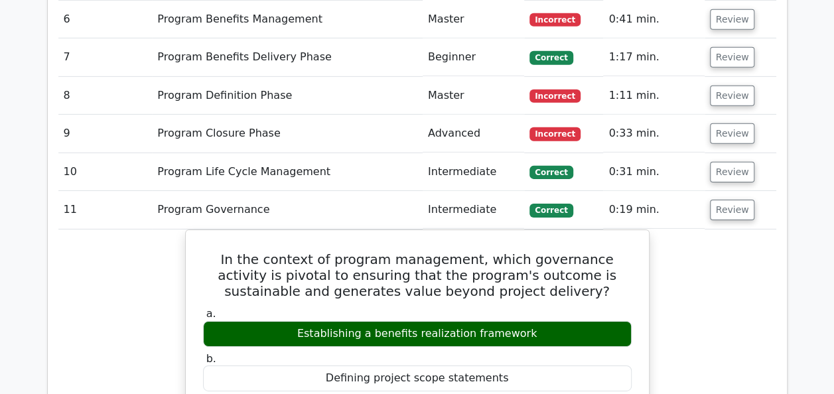
scroll to position [2029, 0]
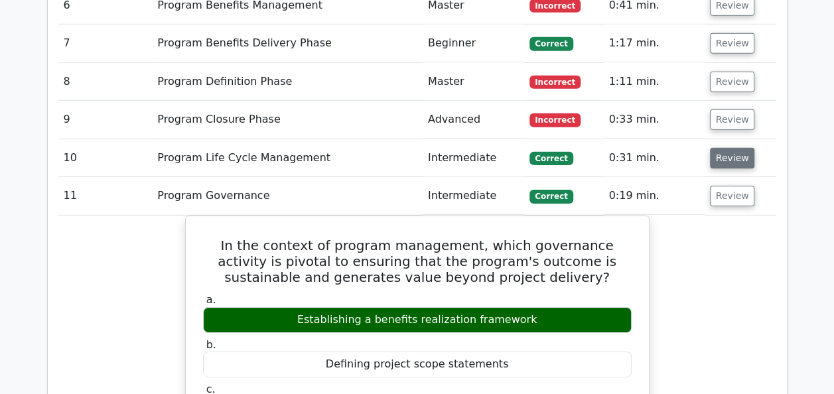
click at [717, 148] on button "Review" at bounding box center [732, 158] width 45 height 21
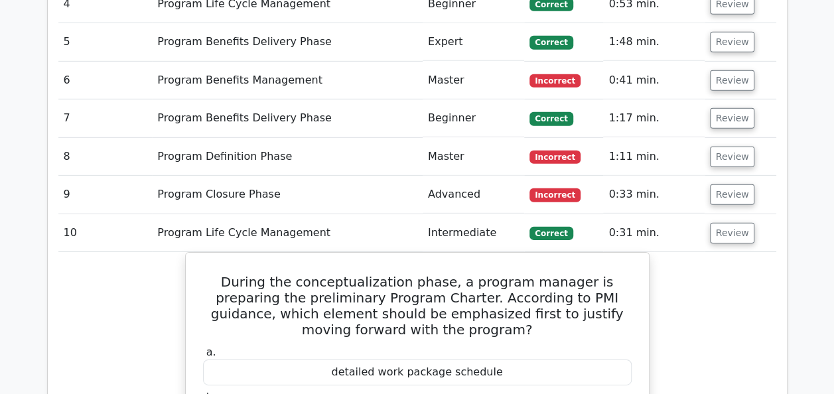
scroll to position [1949, 0]
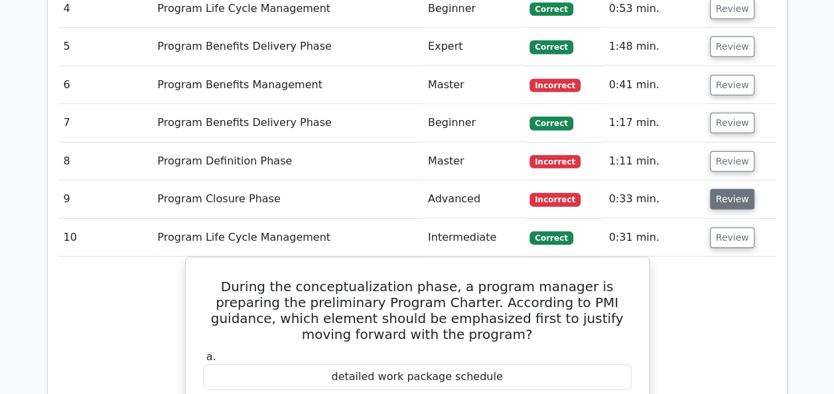
click at [731, 189] on button "Review" at bounding box center [732, 199] width 45 height 21
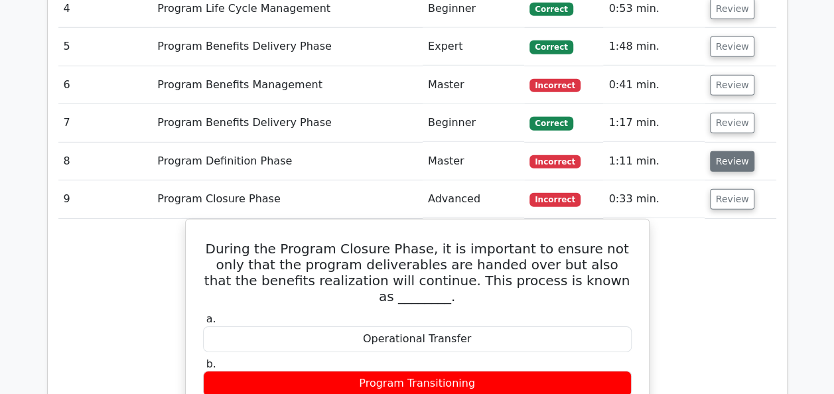
click at [718, 151] on button "Review" at bounding box center [732, 161] width 45 height 21
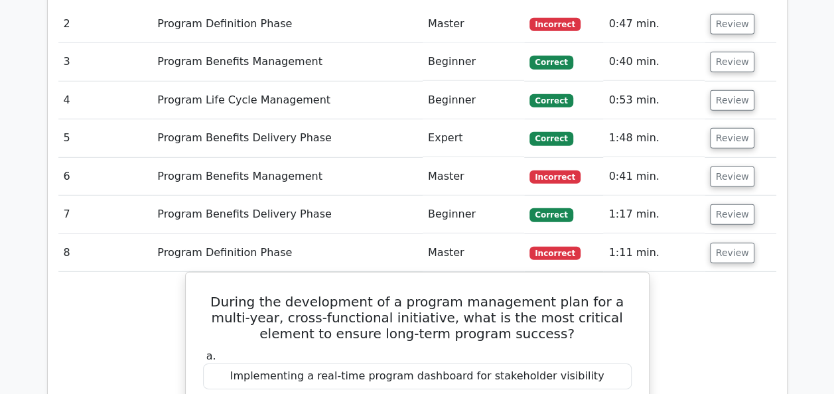
scroll to position [1781, 0]
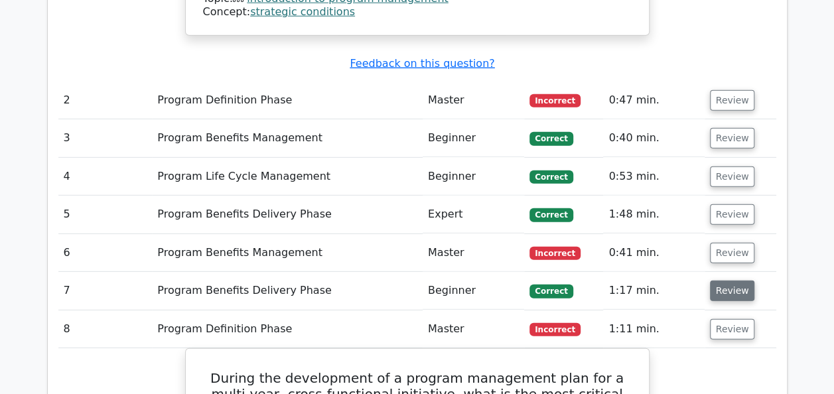
click at [718, 281] on button "Review" at bounding box center [732, 291] width 45 height 21
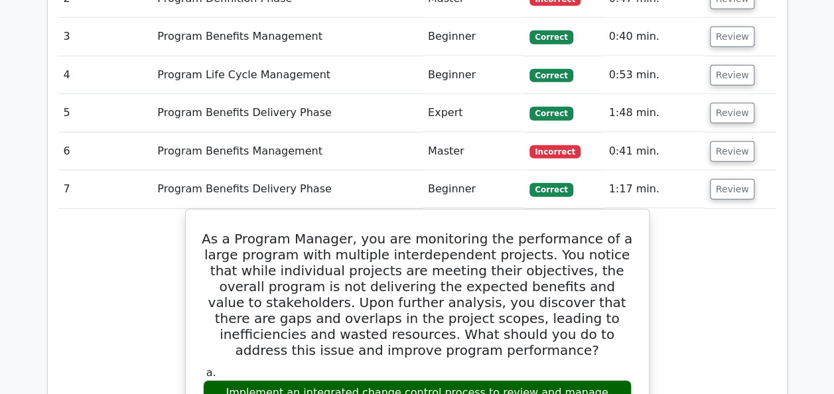
scroll to position [1887, 0]
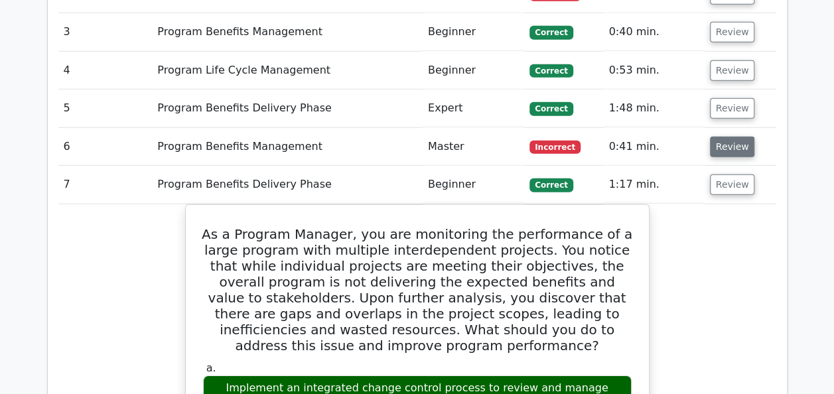
click at [717, 137] on button "Review" at bounding box center [732, 147] width 45 height 21
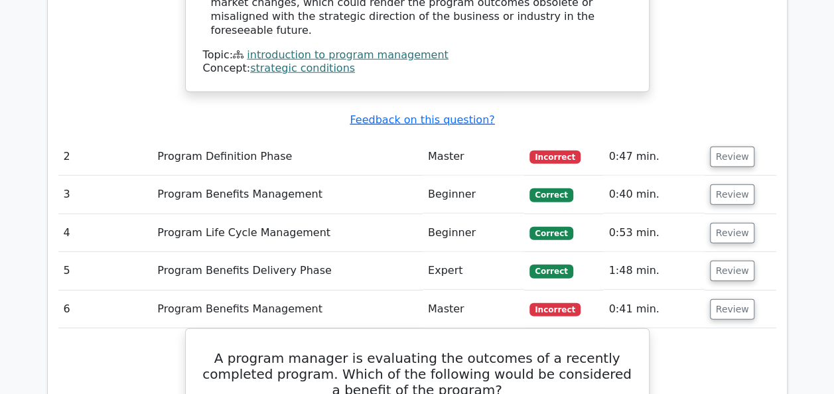
scroll to position [1701, 0]
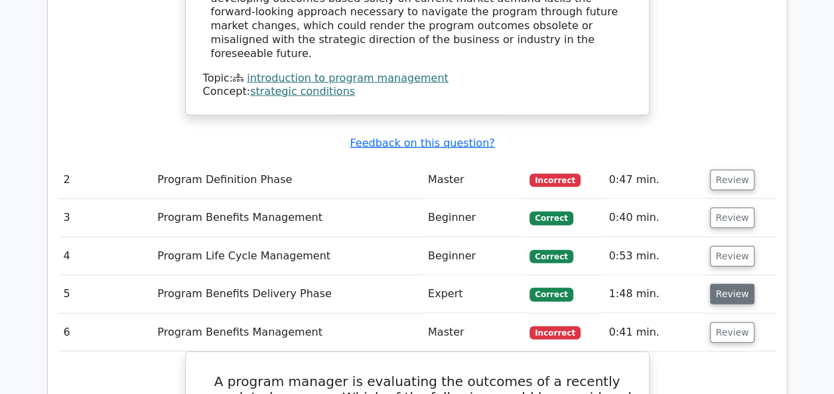
click at [730, 284] on button "Review" at bounding box center [732, 294] width 45 height 21
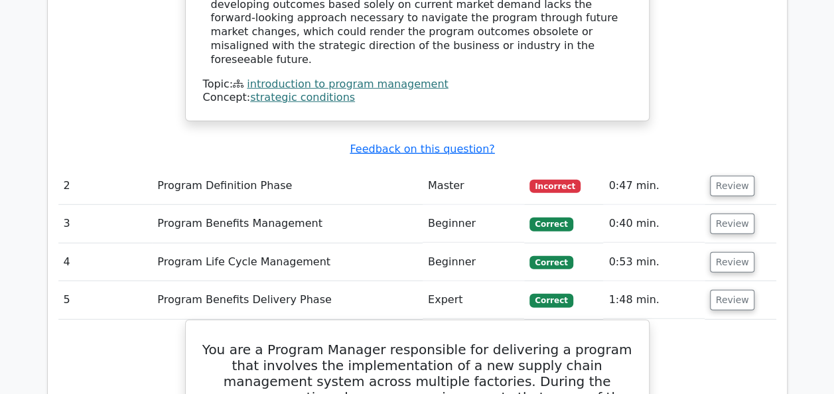
scroll to position [1675, 0]
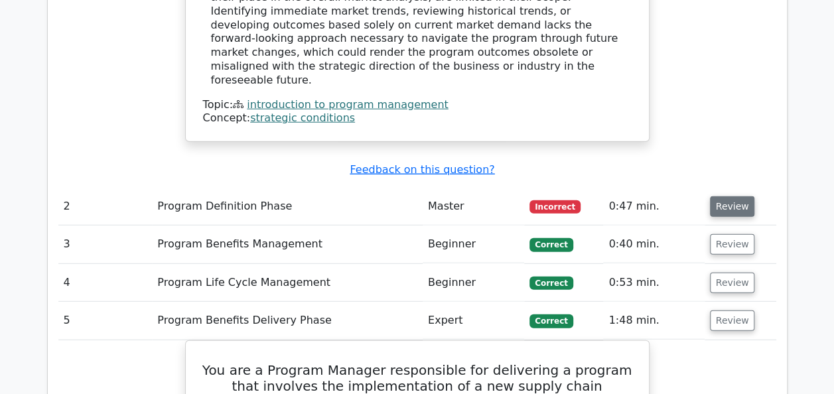
click at [720, 196] on button "Review" at bounding box center [732, 206] width 45 height 21
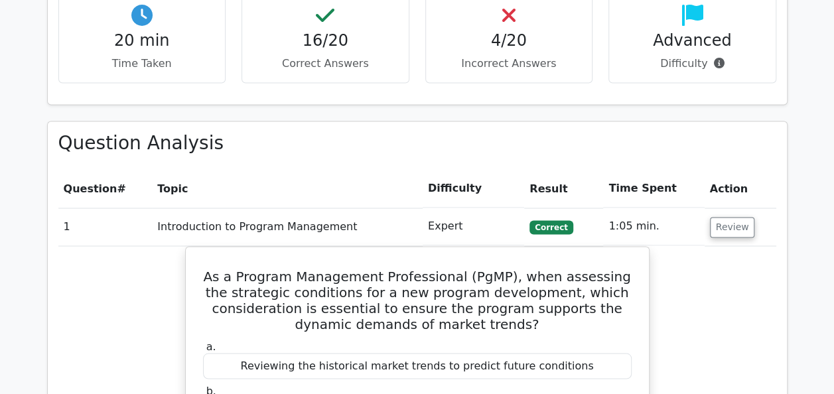
scroll to position [940, 0]
